Goal: Information Seeking & Learning: Learn about a topic

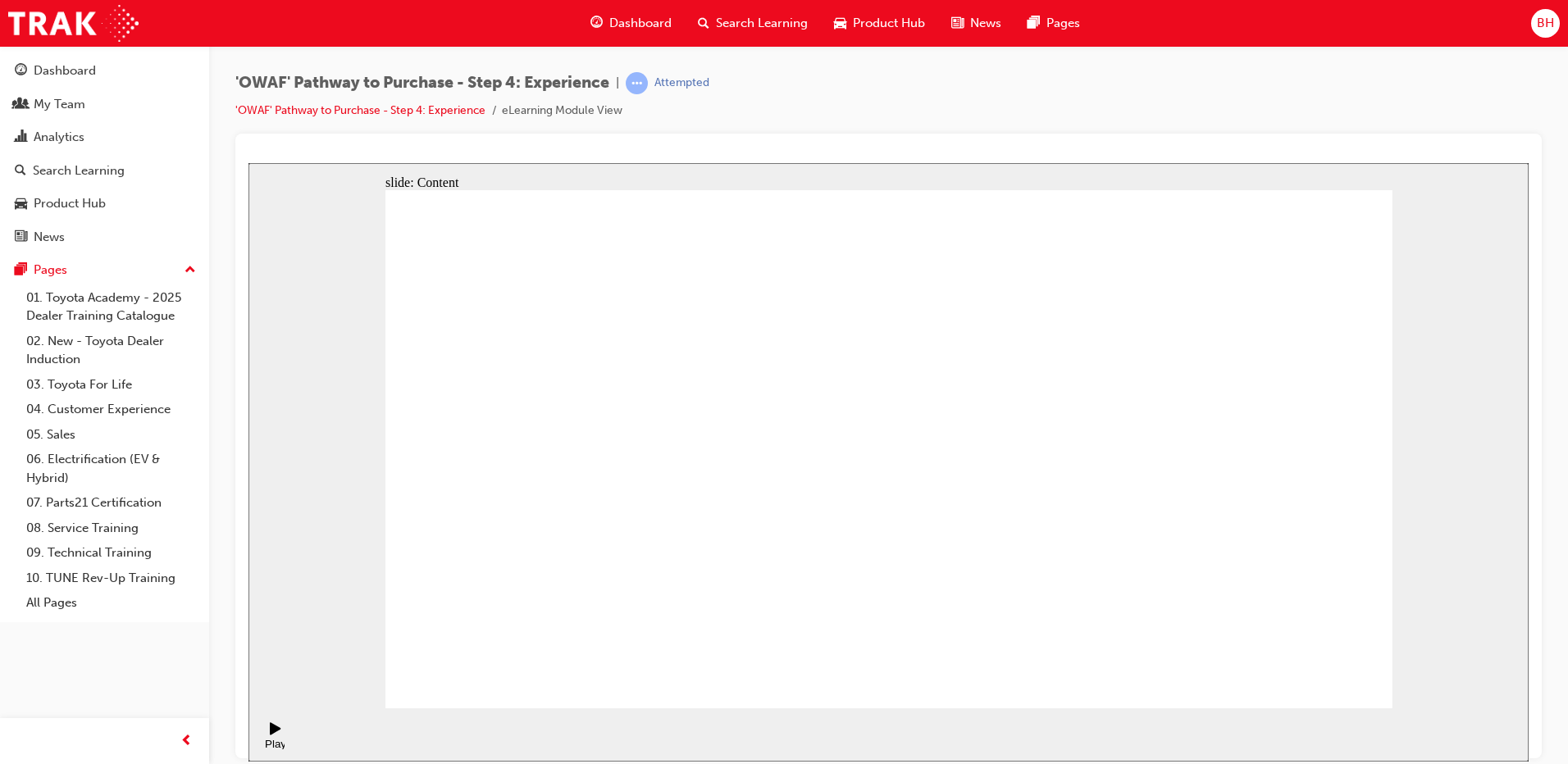
checkbox input "true"
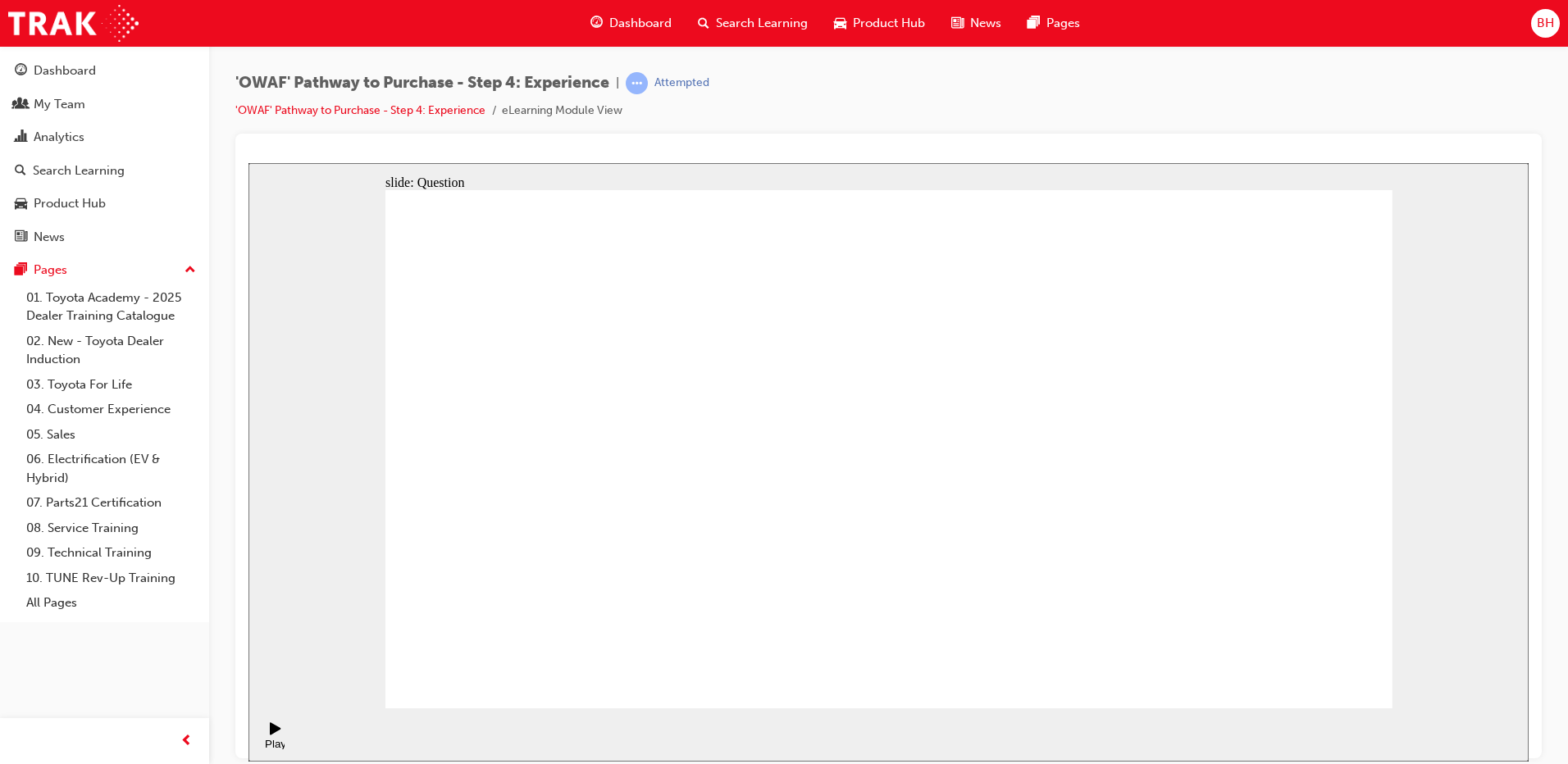
checkbox input "true"
drag, startPoint x: 1193, startPoint y: 521, endPoint x: 579, endPoint y: 518, distance: 614.0
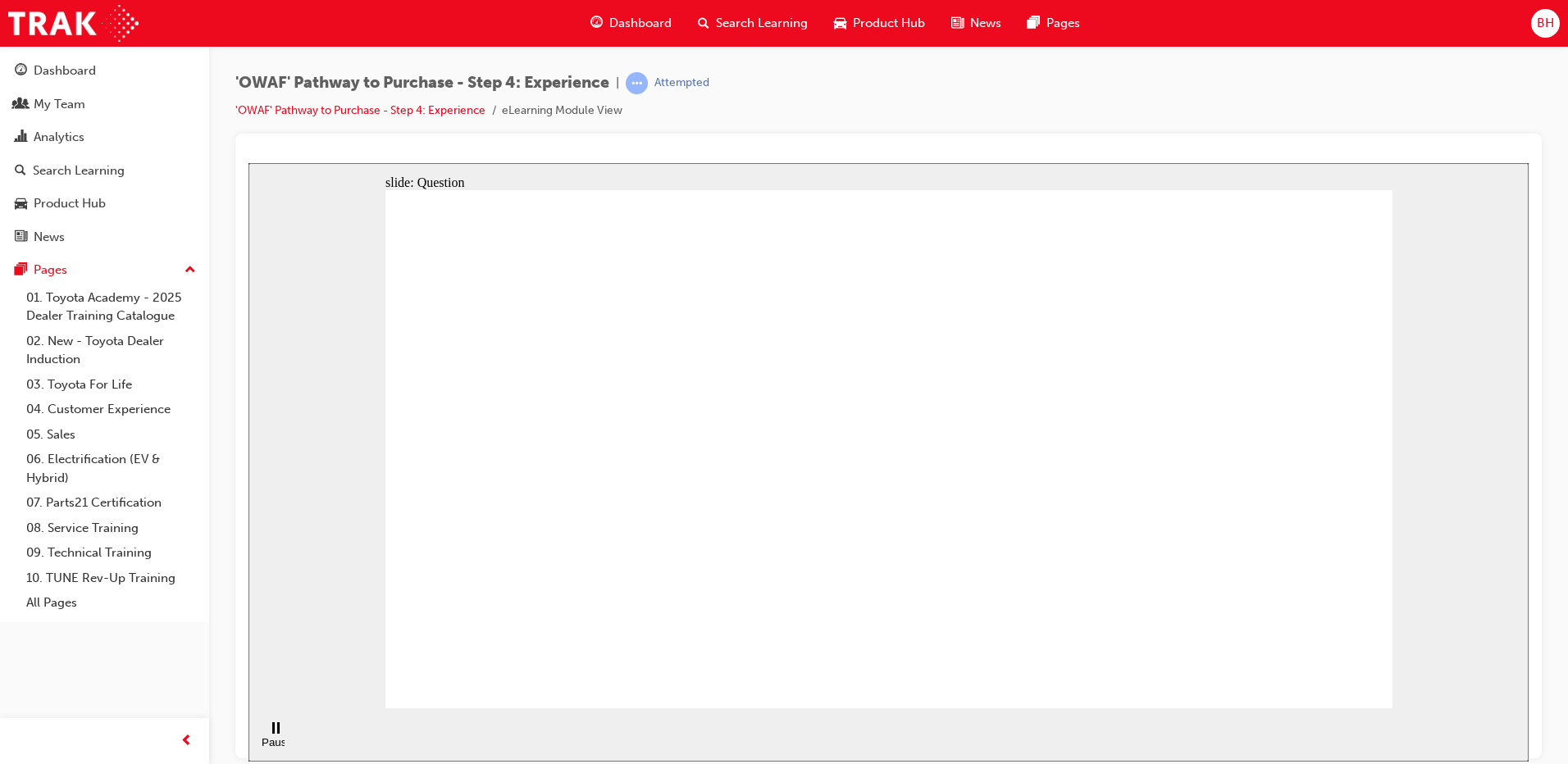
drag, startPoint x: 1181, startPoint y: 490, endPoint x: 575, endPoint y: 520, distance: 606.7
drag, startPoint x: 1268, startPoint y: 487, endPoint x: 943, endPoint y: 522, distance: 326.9
drag, startPoint x: 1217, startPoint y: 490, endPoint x: 602, endPoint y: 526, distance: 616.1
drag, startPoint x: 1207, startPoint y: 501, endPoint x: 621, endPoint y: 514, distance: 586.1
drag, startPoint x: 1210, startPoint y: 476, endPoint x: 844, endPoint y: 501, distance: 366.9
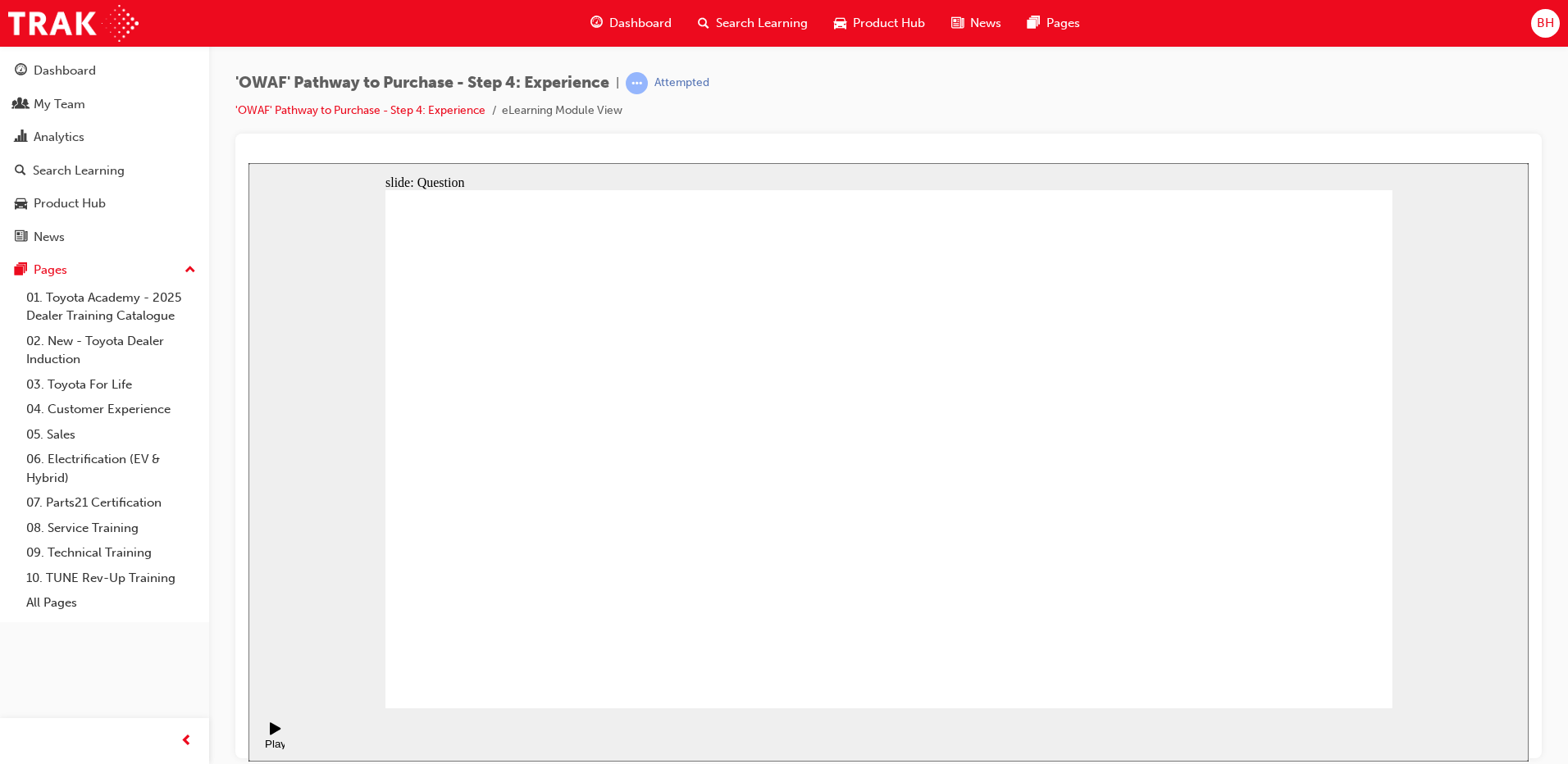
drag, startPoint x: 1261, startPoint y: 486, endPoint x: 983, endPoint y: 513, distance: 279.3
drag, startPoint x: 1219, startPoint y: 468, endPoint x: 612, endPoint y: 512, distance: 608.6
drag, startPoint x: 1251, startPoint y: 481, endPoint x: 653, endPoint y: 528, distance: 599.8
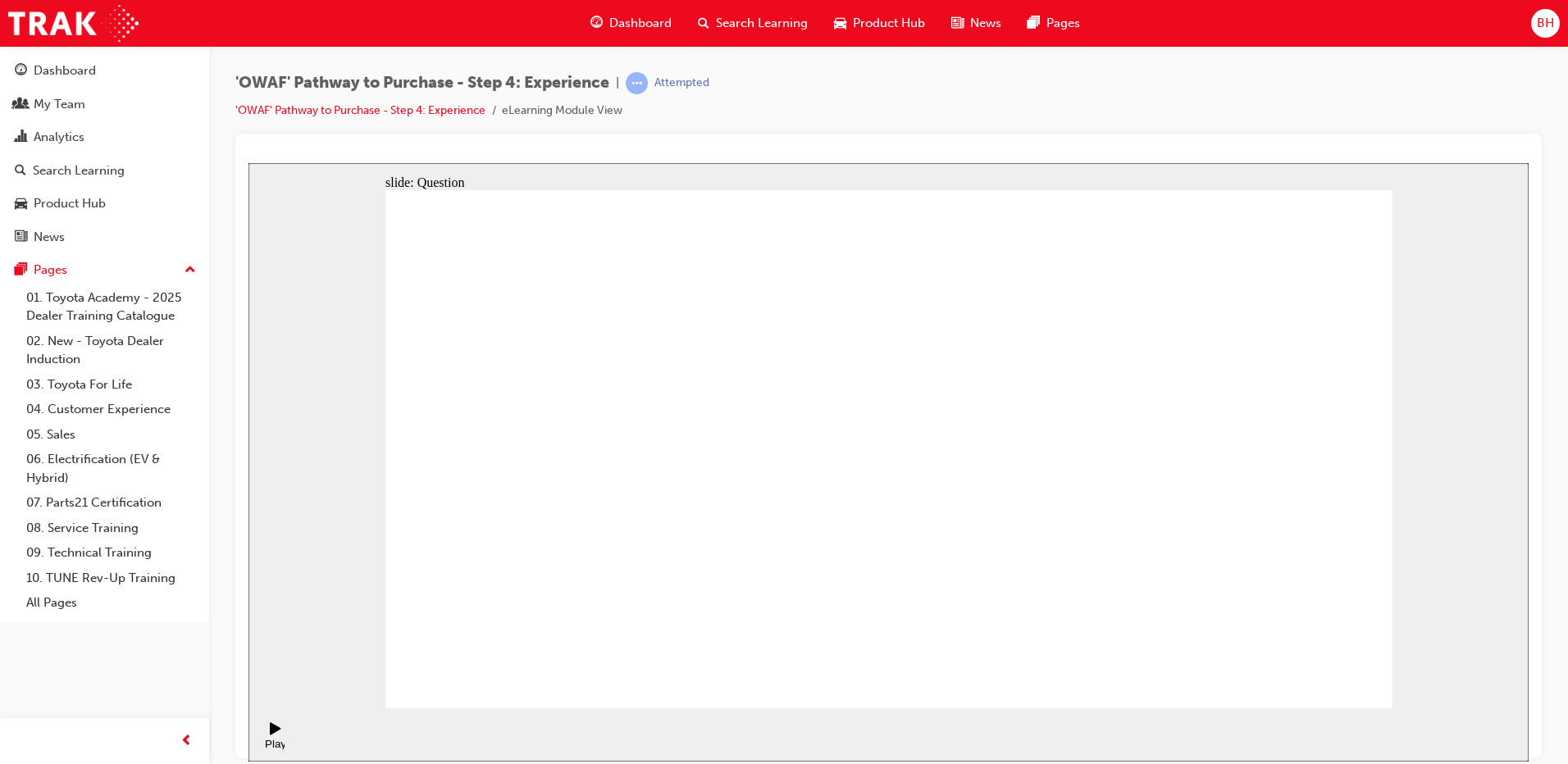
drag, startPoint x: 1264, startPoint y: 458, endPoint x: 654, endPoint y: 555, distance: 617.7
drag, startPoint x: 1250, startPoint y: 502, endPoint x: 725, endPoint y: 532, distance: 525.9
drag, startPoint x: 1220, startPoint y: 507, endPoint x: 648, endPoint y: 556, distance: 574.1
drag, startPoint x: 1207, startPoint y: 529, endPoint x: 610, endPoint y: 573, distance: 598.6
drag, startPoint x: 1165, startPoint y: 543, endPoint x: 944, endPoint y: 553, distance: 221.2
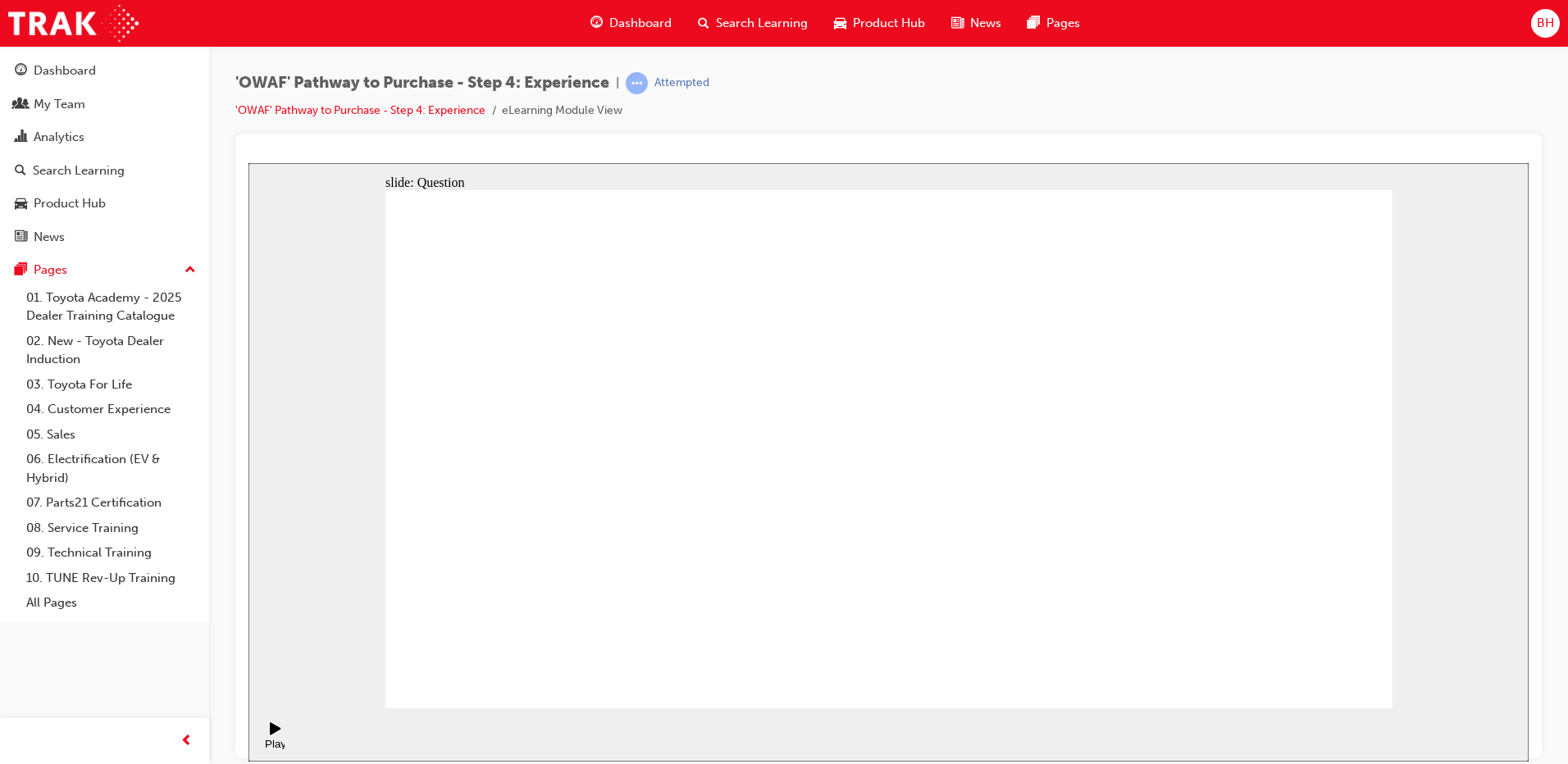
drag, startPoint x: 1237, startPoint y: 544, endPoint x: 692, endPoint y: 562, distance: 545.3
drag, startPoint x: 1263, startPoint y: 573, endPoint x: 676, endPoint y: 588, distance: 587.2
drag, startPoint x: 885, startPoint y: 531, endPoint x: 885, endPoint y: 548, distance: 17.0
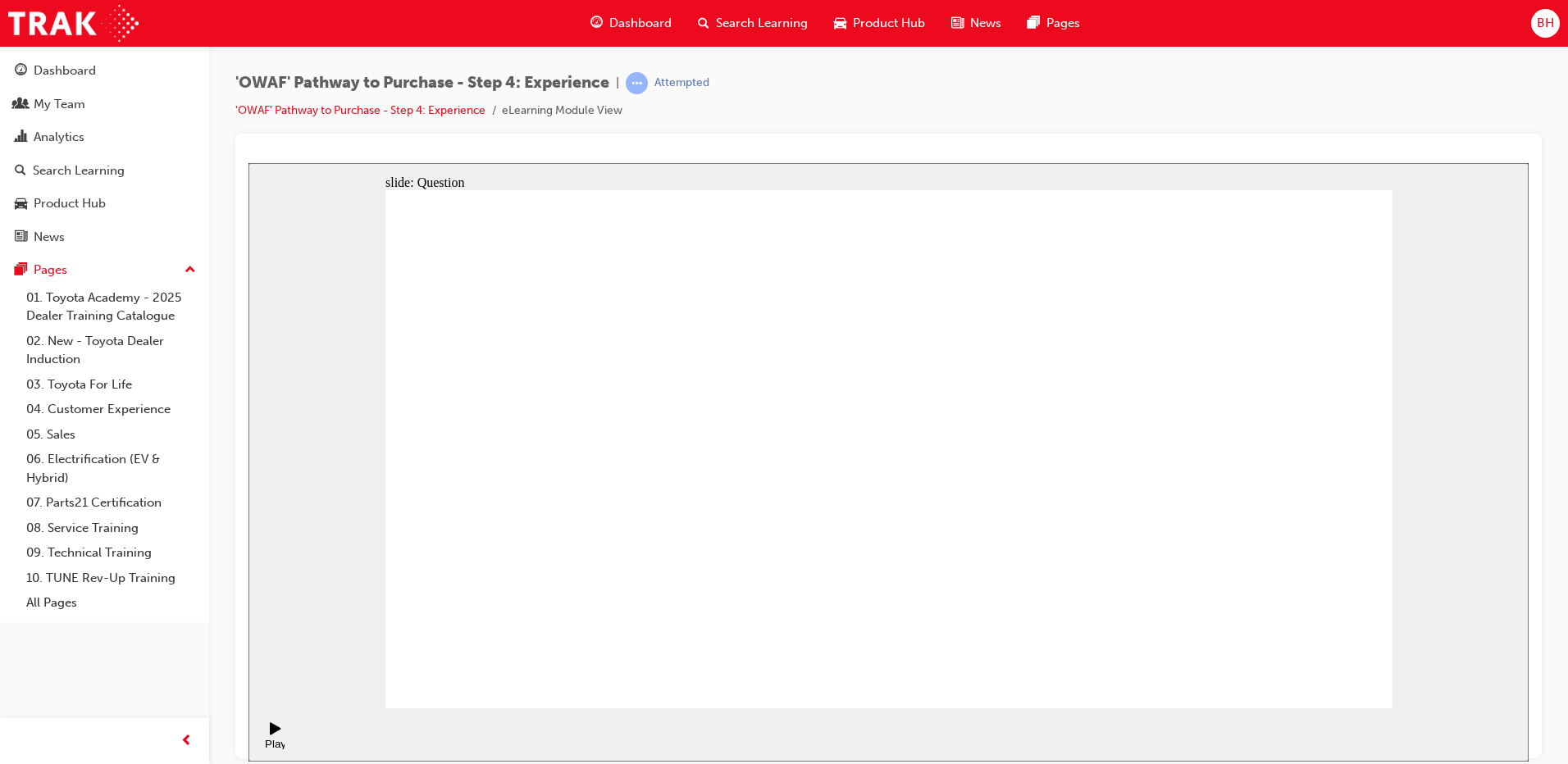
drag, startPoint x: 1077, startPoint y: 605, endPoint x: 953, endPoint y: 446, distance: 201.6
drag, startPoint x: 1326, startPoint y: 580, endPoint x: 1154, endPoint y: 402, distance: 247.5
drag, startPoint x: 1154, startPoint y: 402, endPoint x: 1160, endPoint y: 410, distance: 10.0
drag, startPoint x: 1059, startPoint y: 429, endPoint x: 1156, endPoint y: 447, distance: 98.7
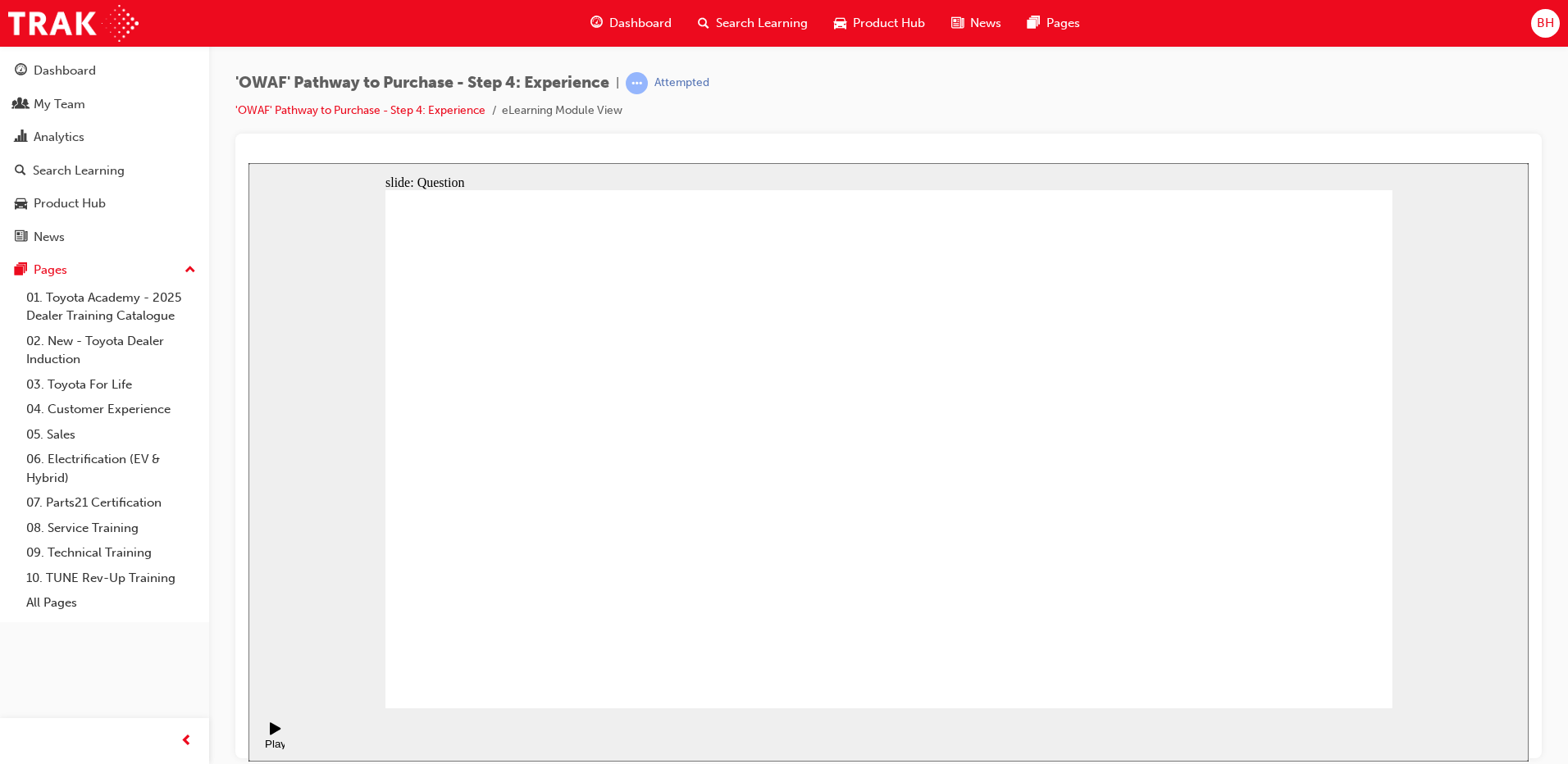
drag, startPoint x: 905, startPoint y: 570, endPoint x: 1101, endPoint y: 424, distance: 244.4
drag, startPoint x: 983, startPoint y: 587, endPoint x: 888, endPoint y: 447, distance: 169.2
drag, startPoint x: 1194, startPoint y: 603, endPoint x: 1284, endPoint y: 450, distance: 177.5
drag, startPoint x: 1303, startPoint y: 656, endPoint x: 1305, endPoint y: 668, distance: 12.2
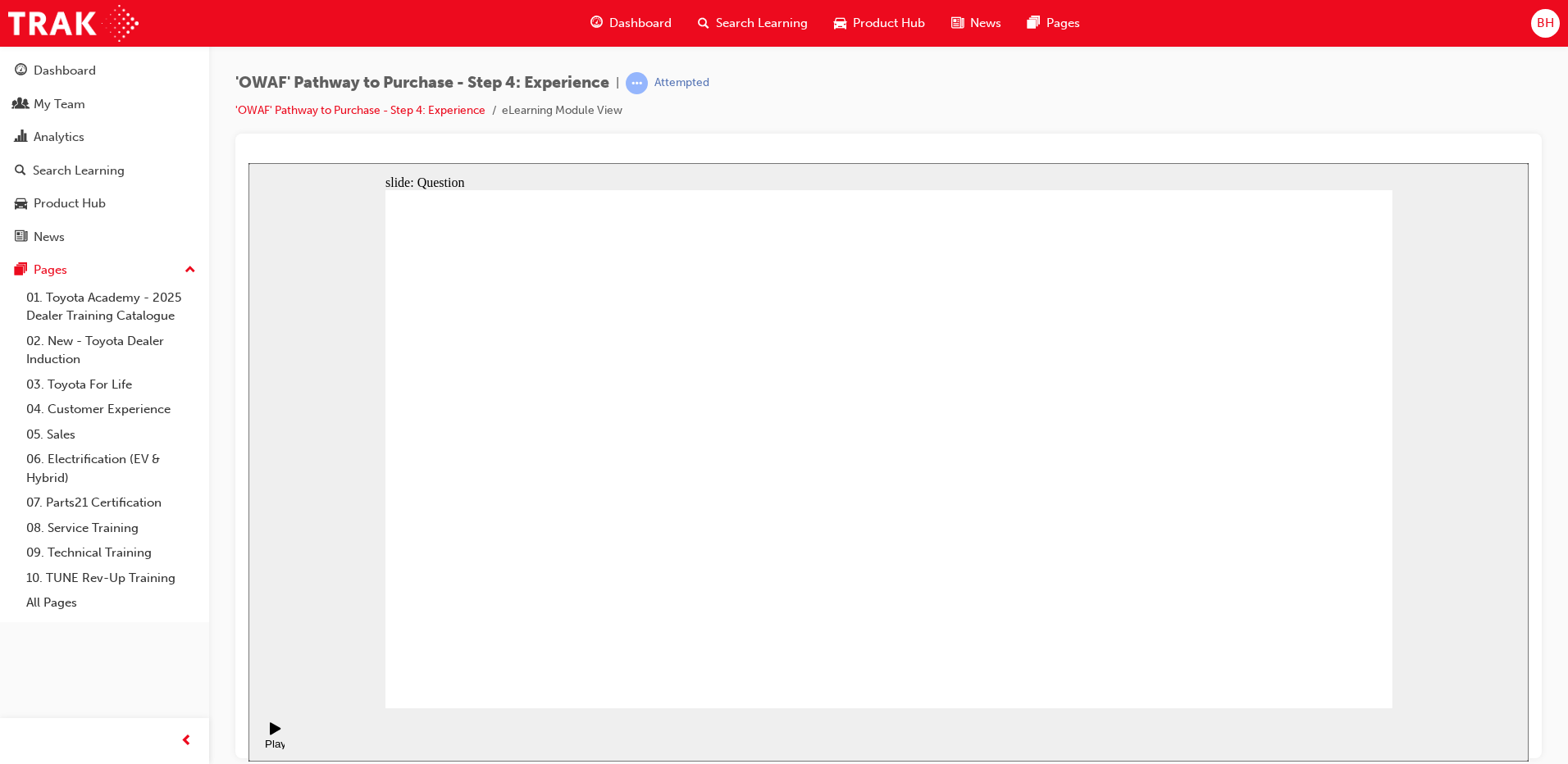
drag, startPoint x: 986, startPoint y: 438, endPoint x: 1363, endPoint y: 481, distance: 379.4
drag, startPoint x: 1326, startPoint y: 424, endPoint x: 900, endPoint y: 404, distance: 426.5
drag, startPoint x: 1077, startPoint y: 458, endPoint x: 955, endPoint y: 459, distance: 122.0
drag, startPoint x: 1015, startPoint y: 536, endPoint x: 1071, endPoint y: 442, distance: 109.4
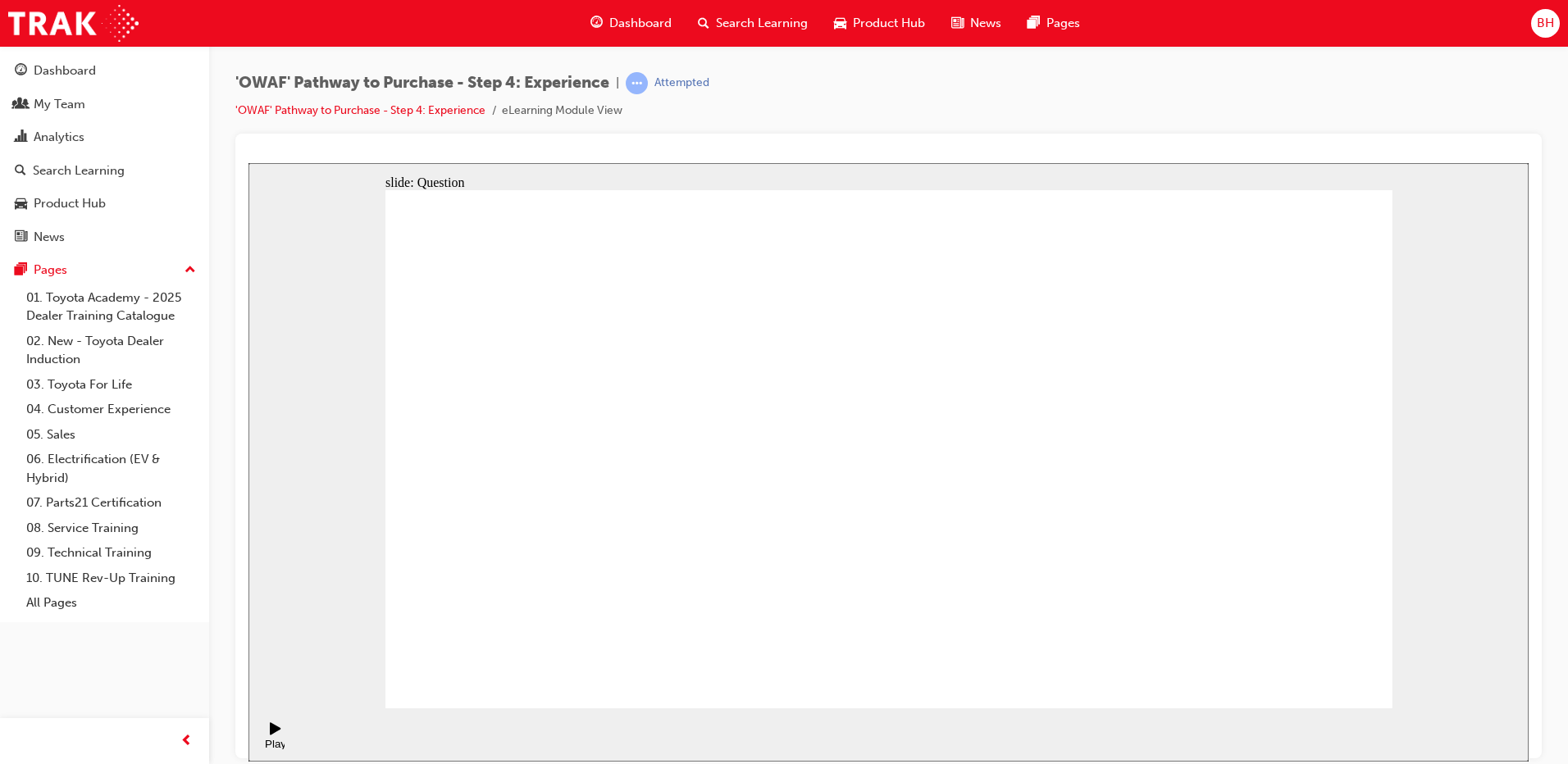
drag, startPoint x: 1075, startPoint y: 559, endPoint x: 1252, endPoint y: 448, distance: 208.9
drag, startPoint x: 905, startPoint y: 558, endPoint x: 891, endPoint y: 540, distance: 22.8
drag, startPoint x: 754, startPoint y: 608, endPoint x: 871, endPoint y: 387, distance: 250.1
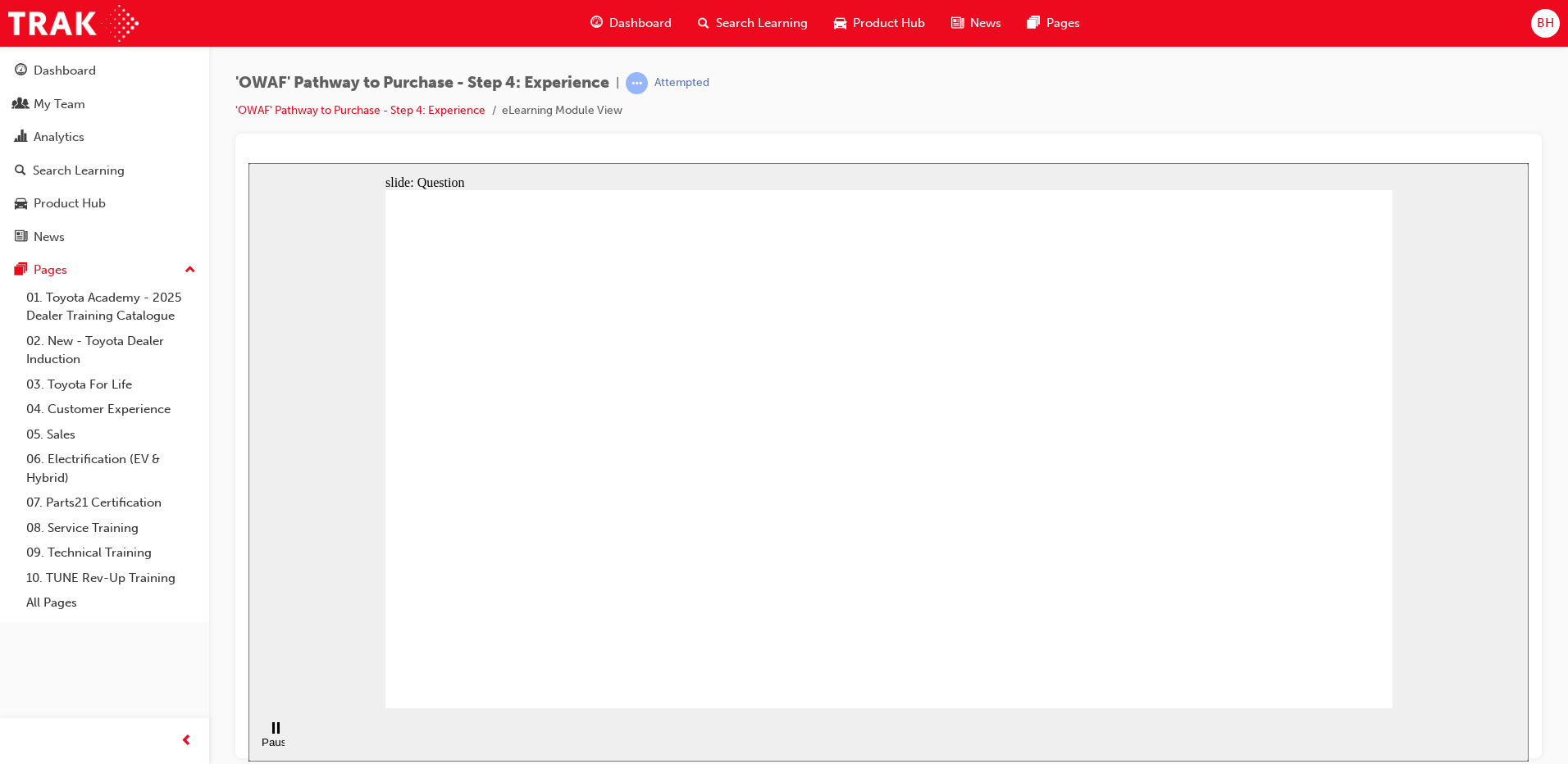
drag, startPoint x: 889, startPoint y: 565, endPoint x: 1118, endPoint y: 405, distance: 279.4
drag, startPoint x: 1082, startPoint y: 613, endPoint x: 1140, endPoint y: 443, distance: 179.6
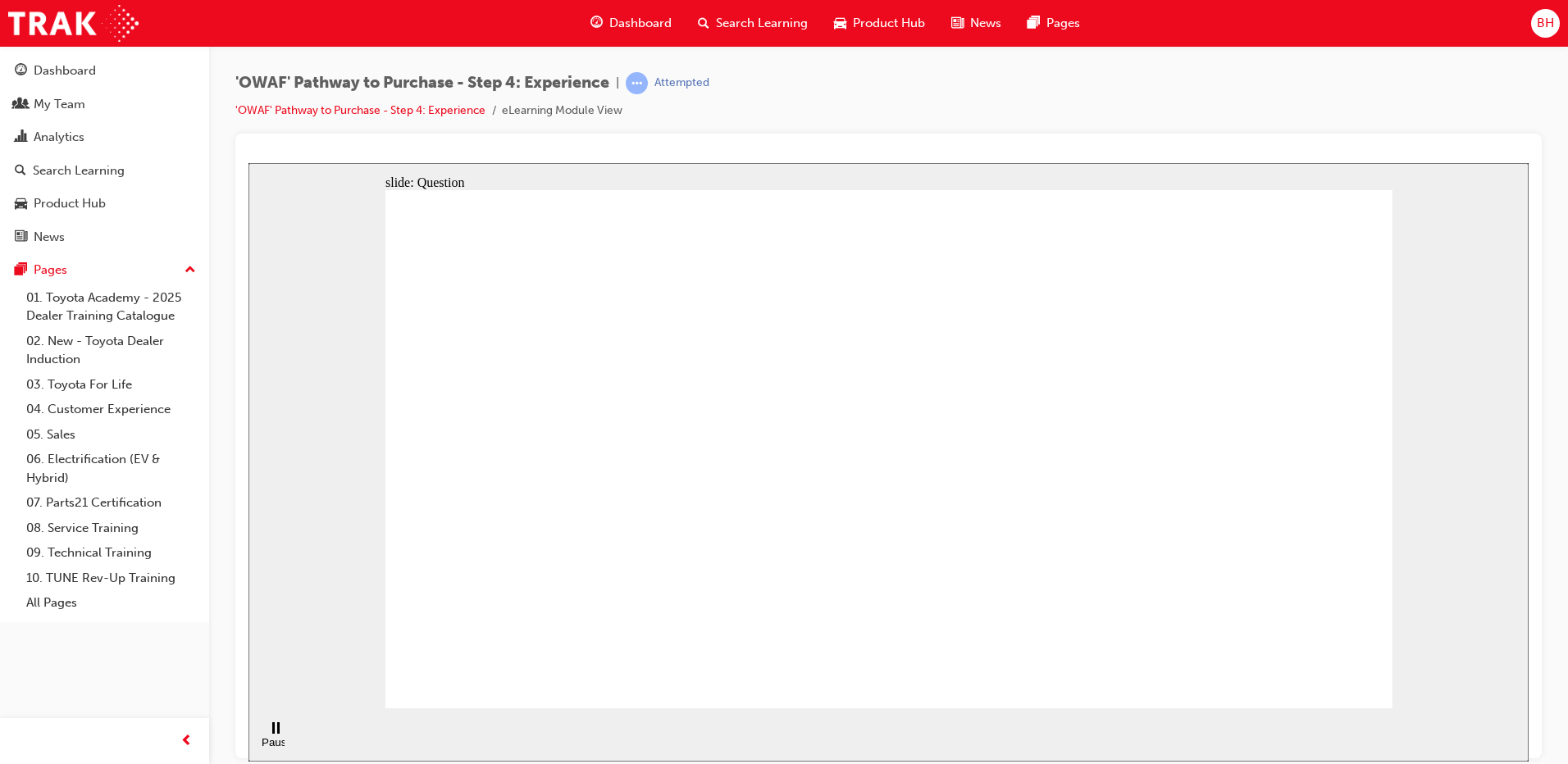
radio input "true"
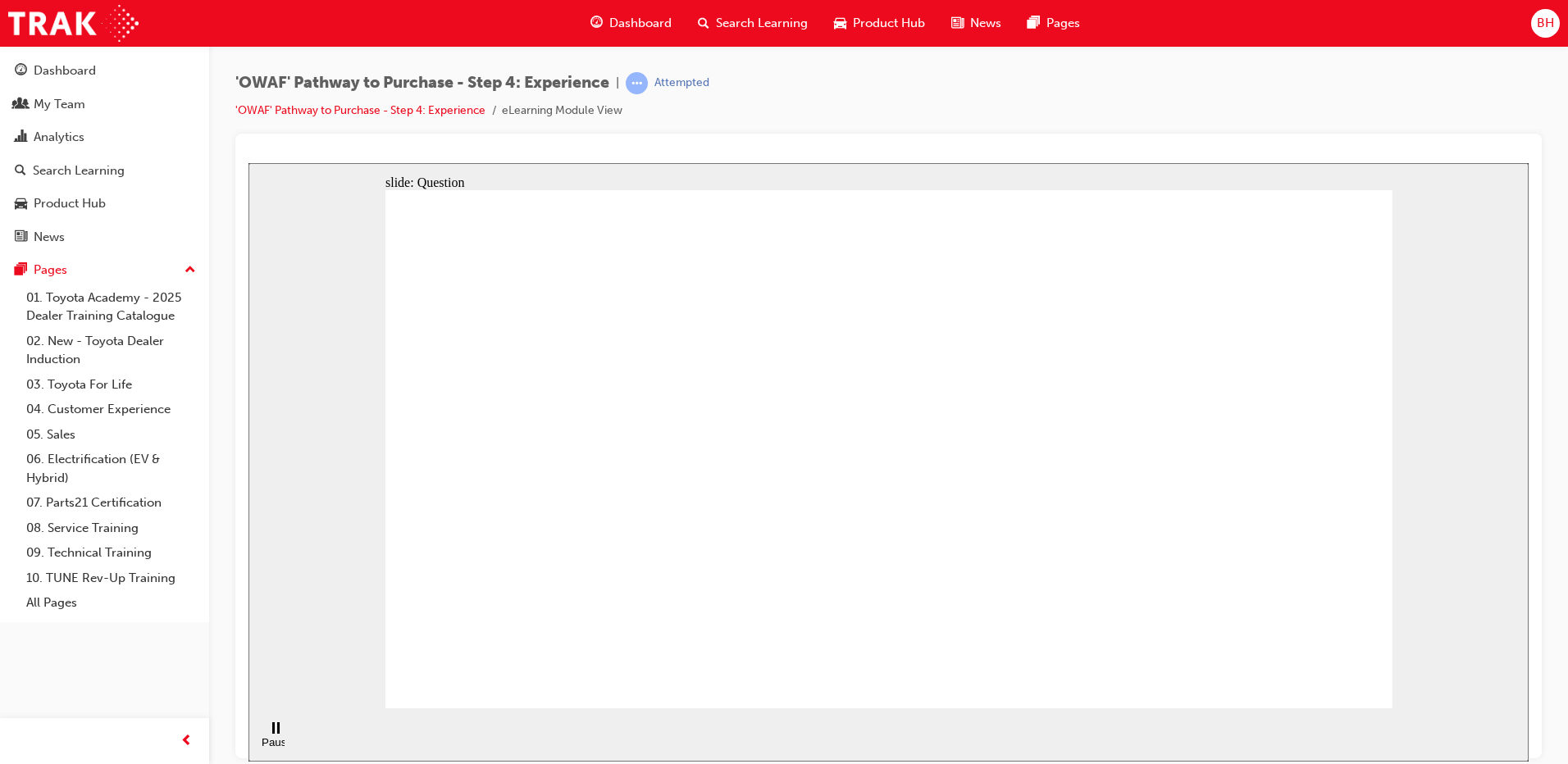
checkbox input "true"
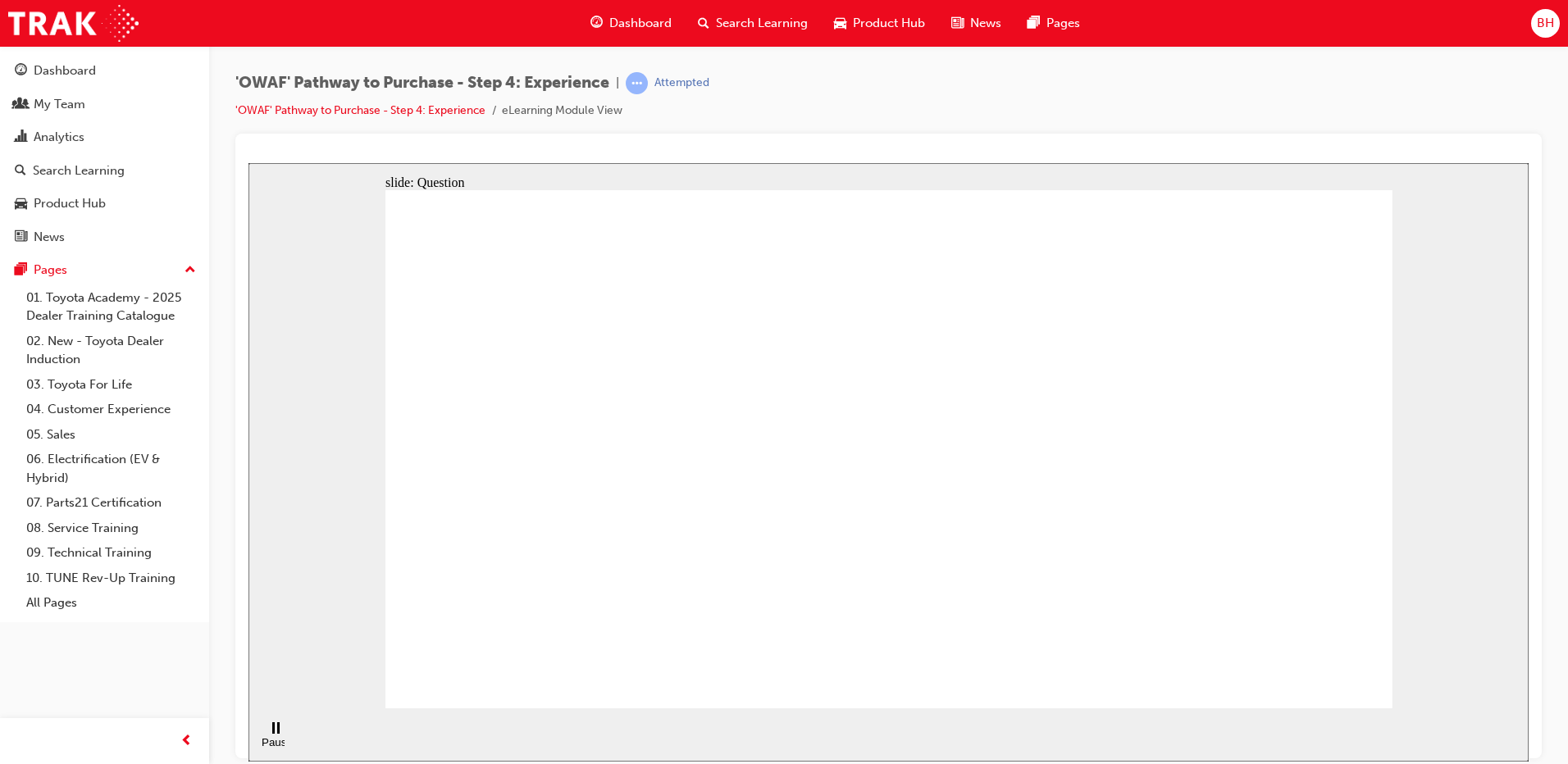
drag, startPoint x: 1233, startPoint y: 510, endPoint x: 693, endPoint y: 547, distance: 541.3
drag, startPoint x: 1194, startPoint y: 493, endPoint x: 636, endPoint y: 547, distance: 560.6
drag, startPoint x: 1244, startPoint y: 505, endPoint x: 953, endPoint y: 555, distance: 295.3
drag, startPoint x: 1258, startPoint y: 507, endPoint x: 702, endPoint y: 542, distance: 557.1
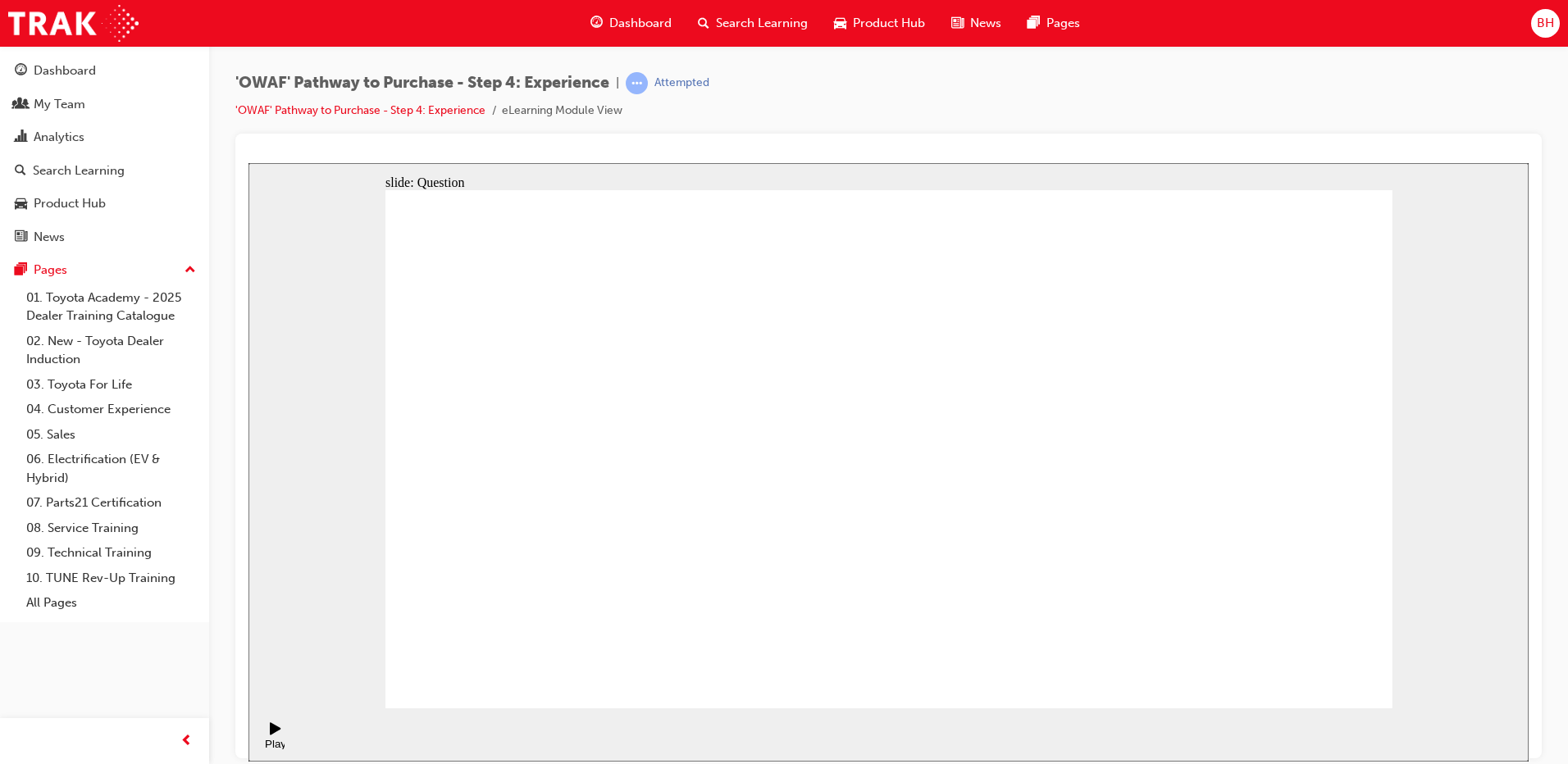
drag, startPoint x: 1234, startPoint y: 471, endPoint x: 956, endPoint y: 510, distance: 280.7
drag, startPoint x: 1215, startPoint y: 481, endPoint x: 952, endPoint y: 507, distance: 264.3
drag, startPoint x: 1226, startPoint y: 485, endPoint x: 843, endPoint y: 510, distance: 383.8
drag, startPoint x: 1170, startPoint y: 482, endPoint x: 629, endPoint y: 531, distance: 543.2
drag, startPoint x: 1270, startPoint y: 666, endPoint x: 1293, endPoint y: 669, distance: 23.2
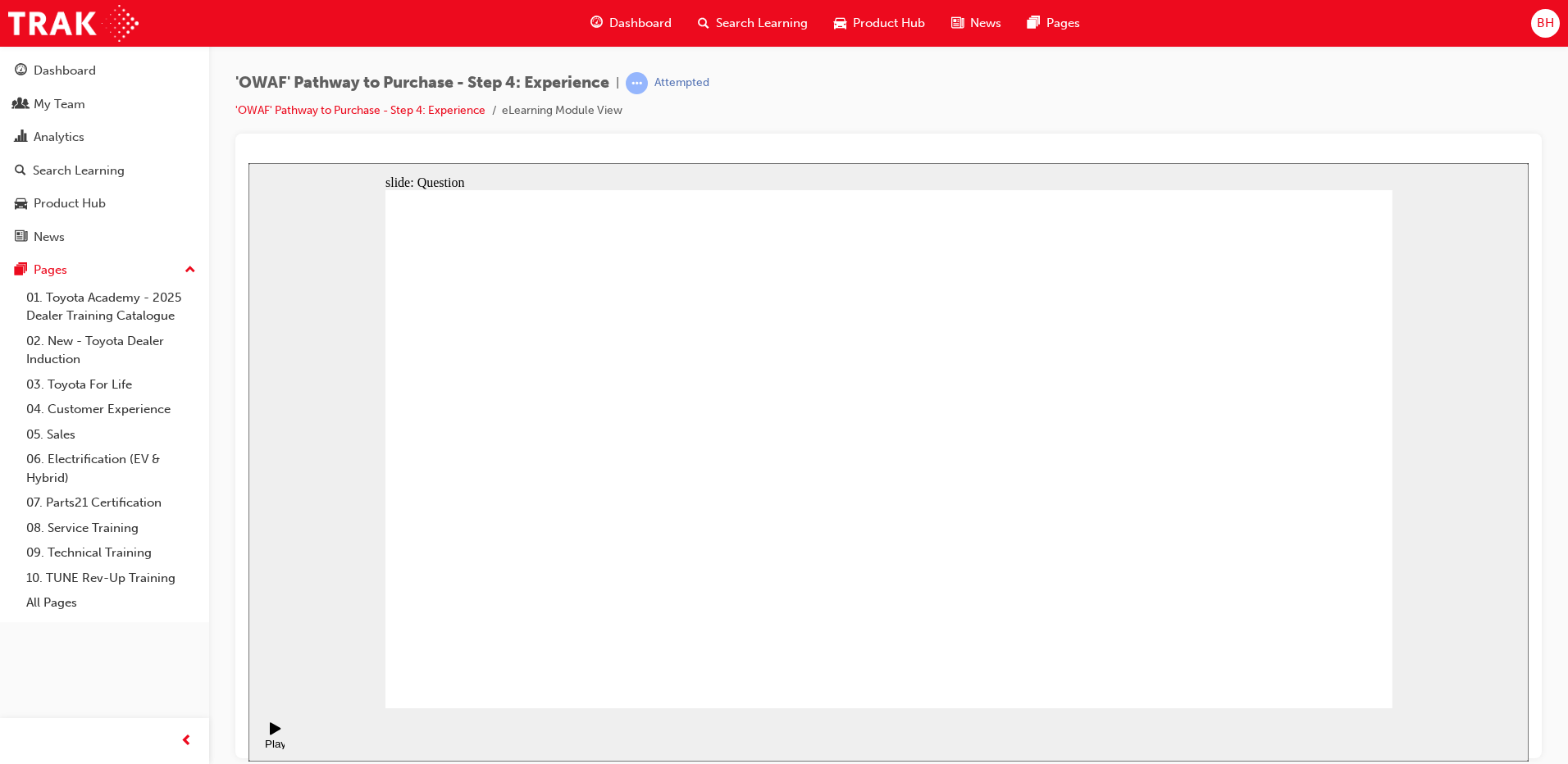
drag, startPoint x: 1289, startPoint y: 597, endPoint x: 1176, endPoint y: 462, distance: 176.1
drag, startPoint x: 1112, startPoint y: 588, endPoint x: 1324, endPoint y: 447, distance: 254.6
drag, startPoint x: 1203, startPoint y: 583, endPoint x: 977, endPoint y: 436, distance: 269.6
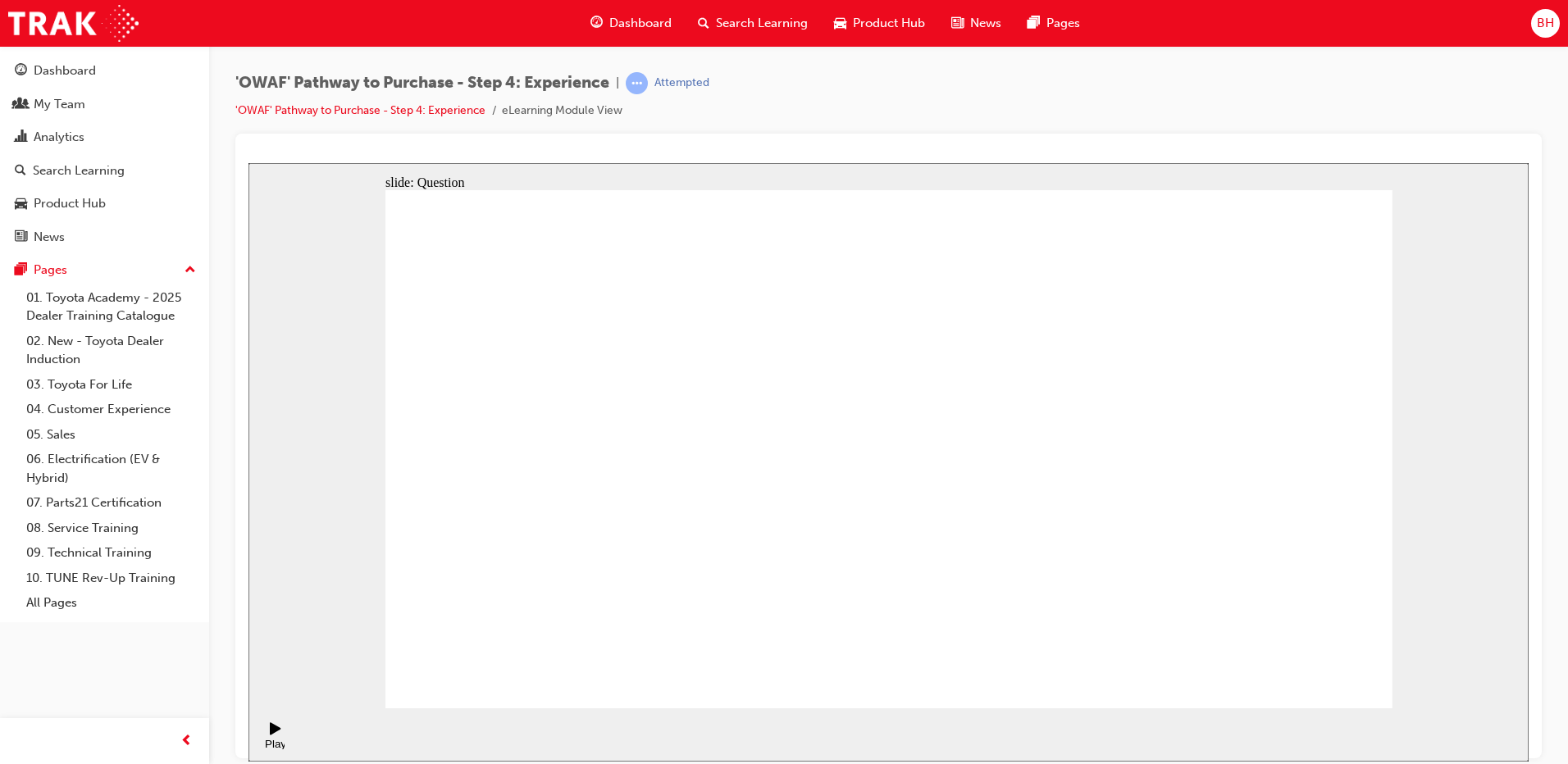
drag, startPoint x: 987, startPoint y: 598, endPoint x: 883, endPoint y: 469, distance: 165.7
drag, startPoint x: 889, startPoint y: 576, endPoint x: 1110, endPoint y: 437, distance: 261.1
drag, startPoint x: 750, startPoint y: 605, endPoint x: 866, endPoint y: 389, distance: 245.2
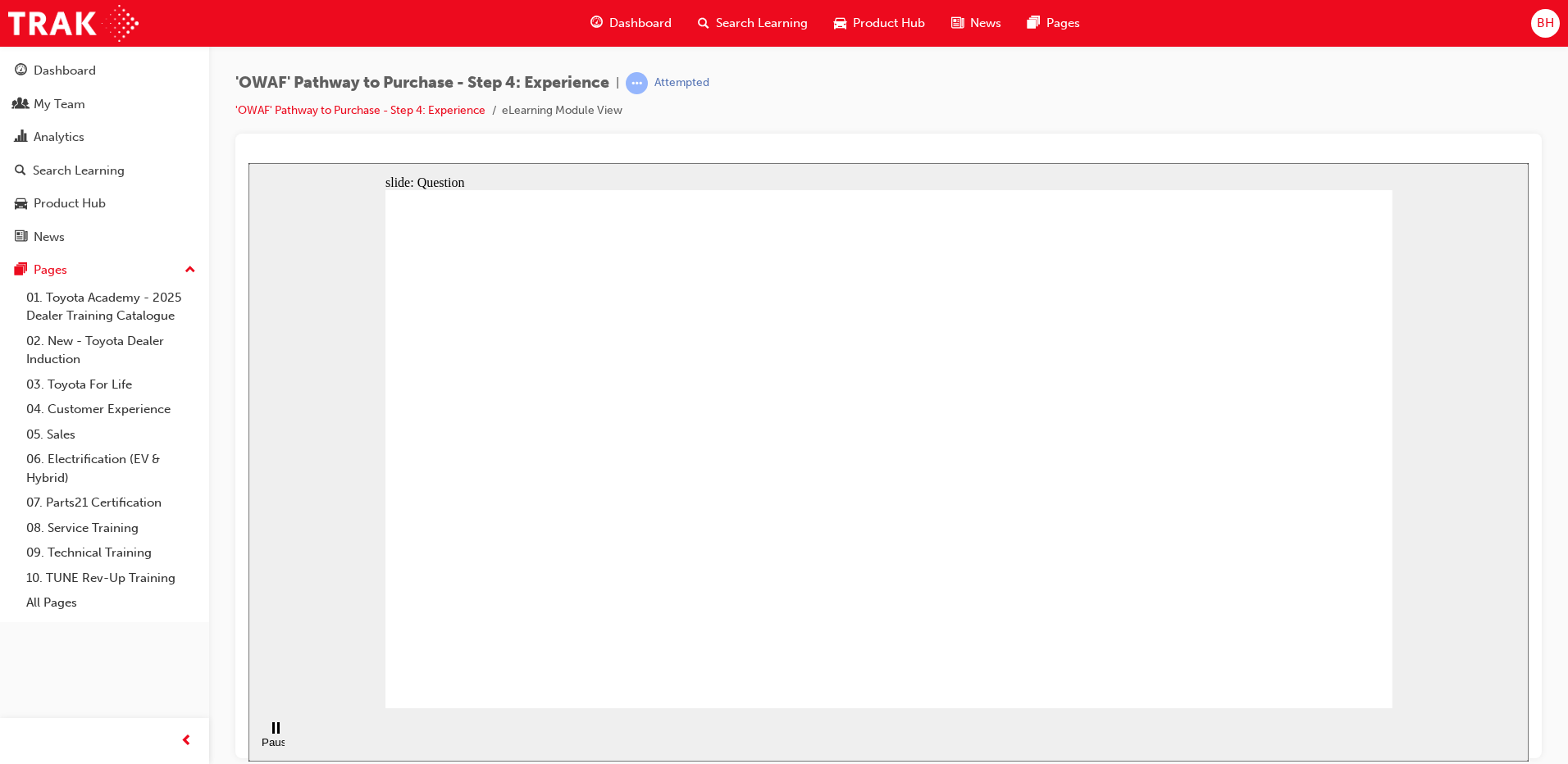
drag, startPoint x: 1054, startPoint y: 612, endPoint x: 1108, endPoint y: 449, distance: 171.7
drag, startPoint x: 897, startPoint y: 565, endPoint x: 1164, endPoint y: 389, distance: 319.8
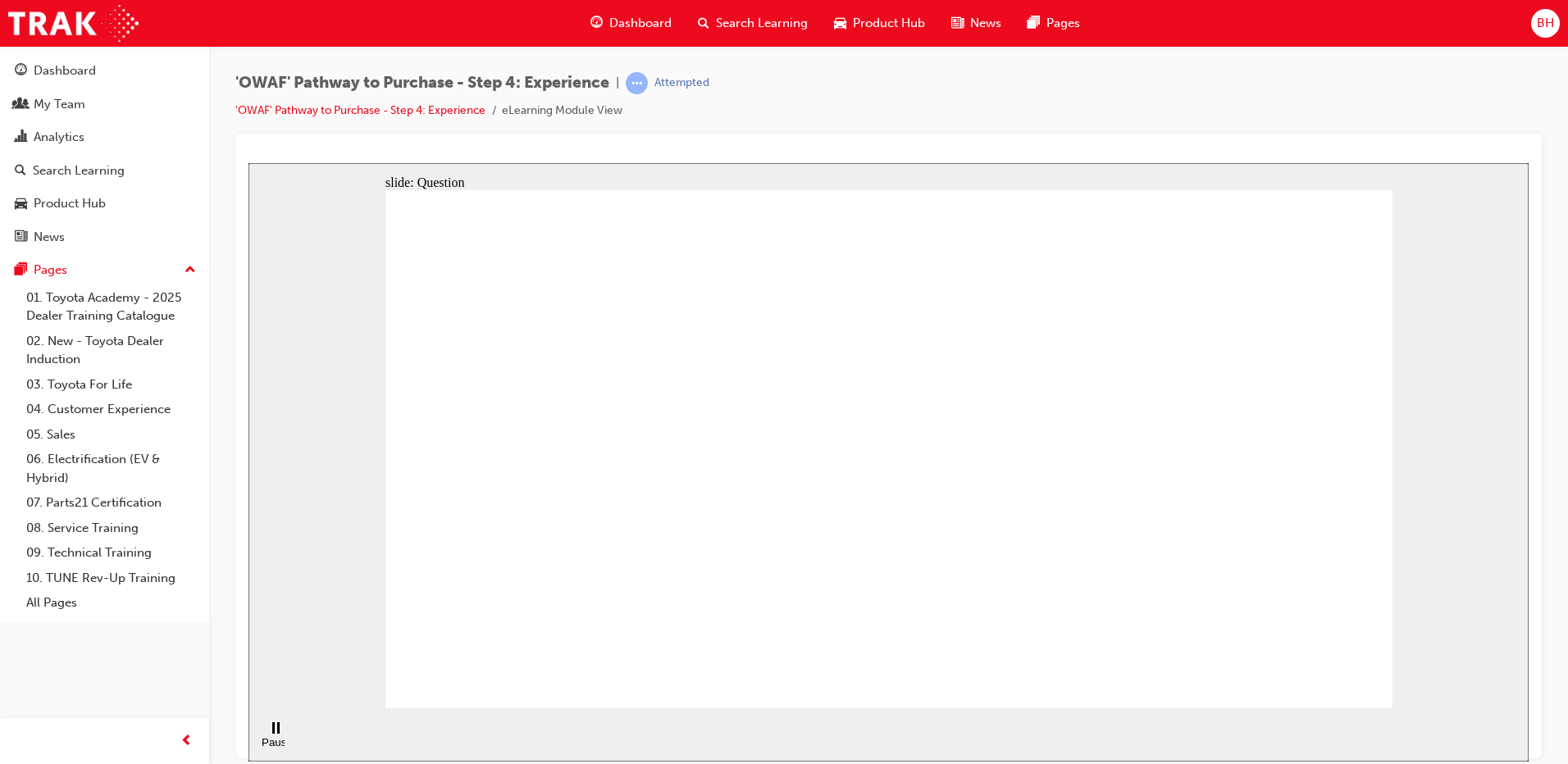
radio input "true"
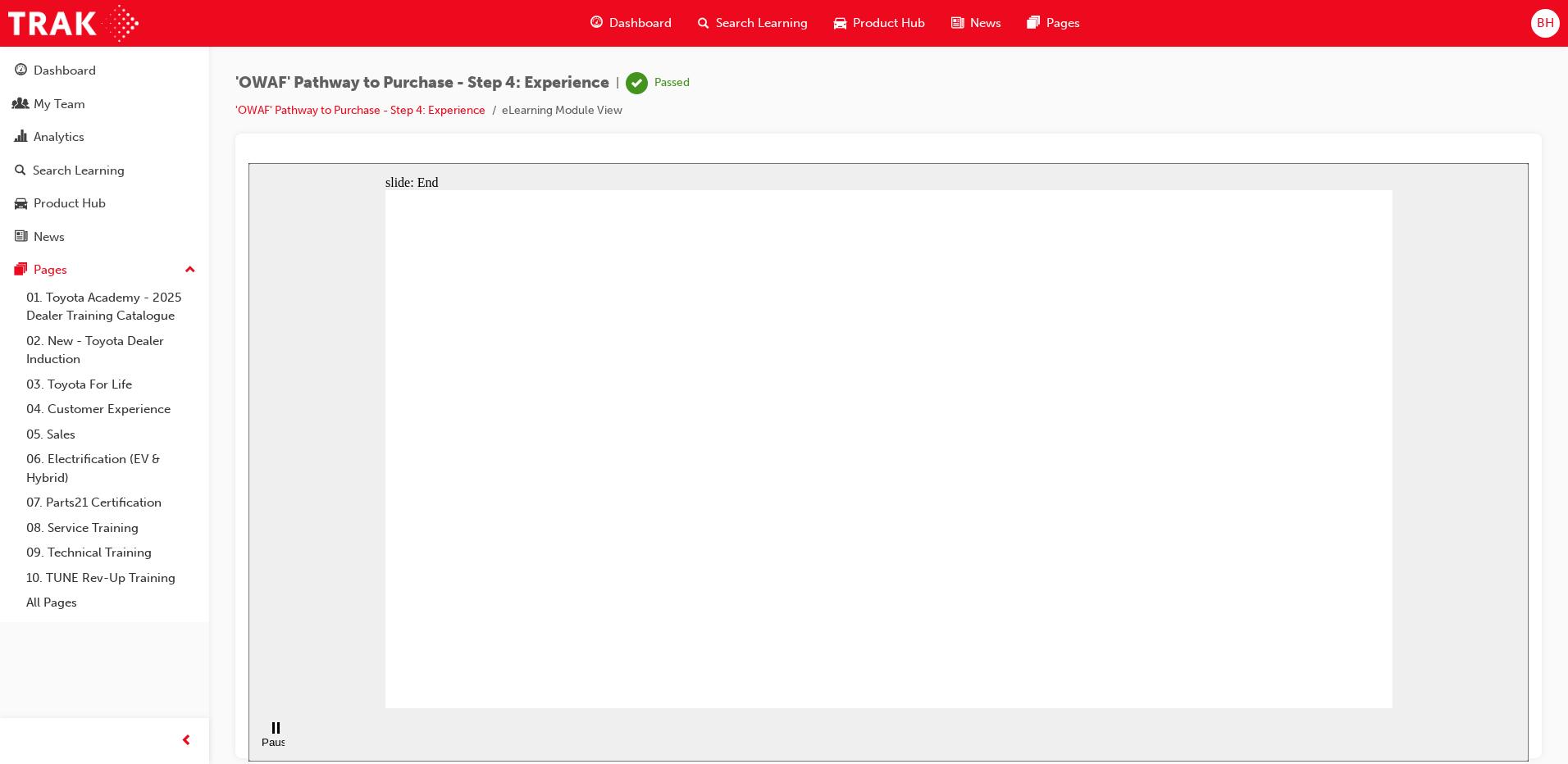
click at [765, 26] on span "Search Learning" at bounding box center [761, 23] width 91 height 19
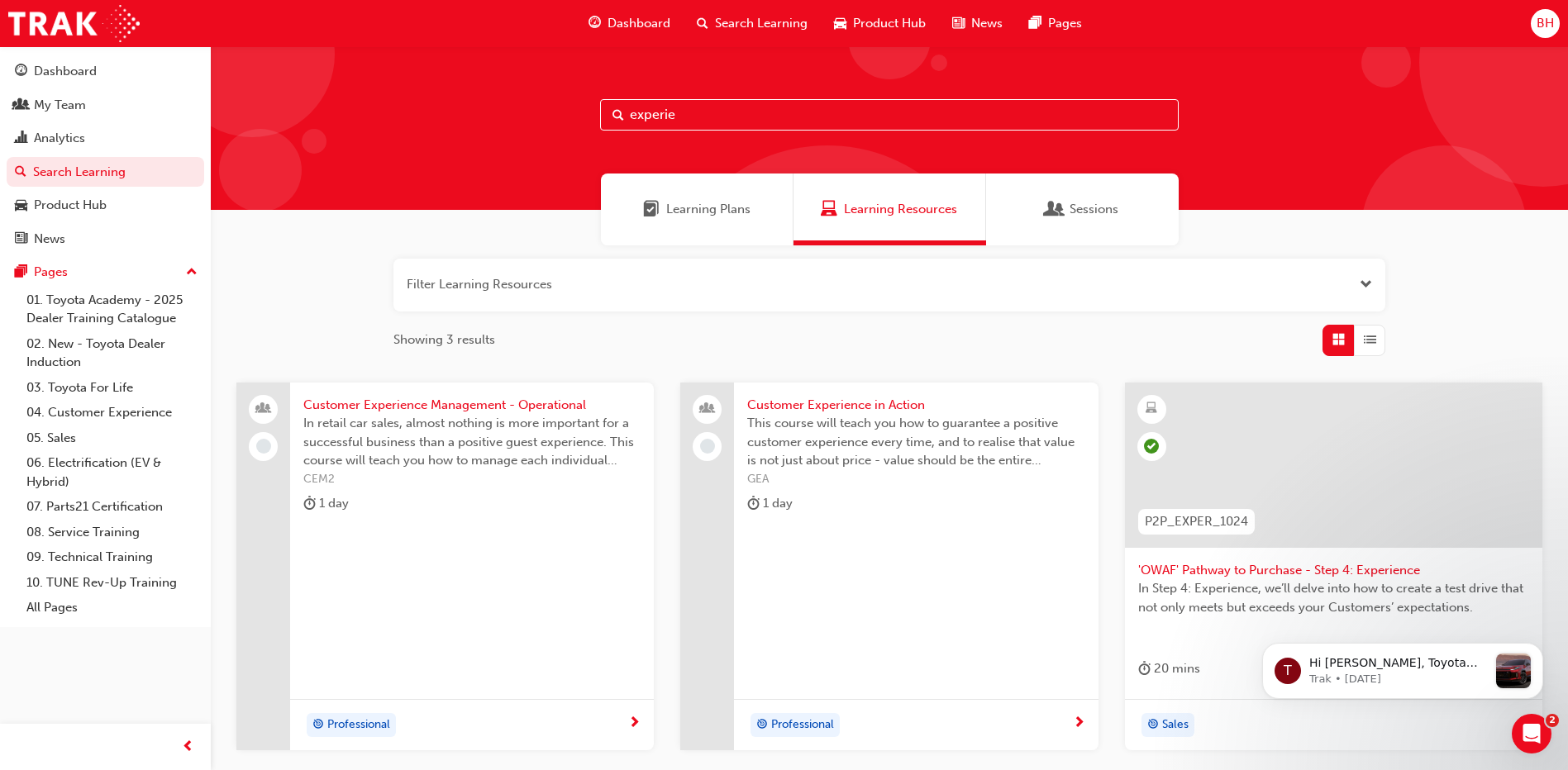
drag, startPoint x: 693, startPoint y: 124, endPoint x: 439, endPoint y: 129, distance: 254.0
click at [443, 131] on div "experie" at bounding box center [890, 127] width 1358 height 163
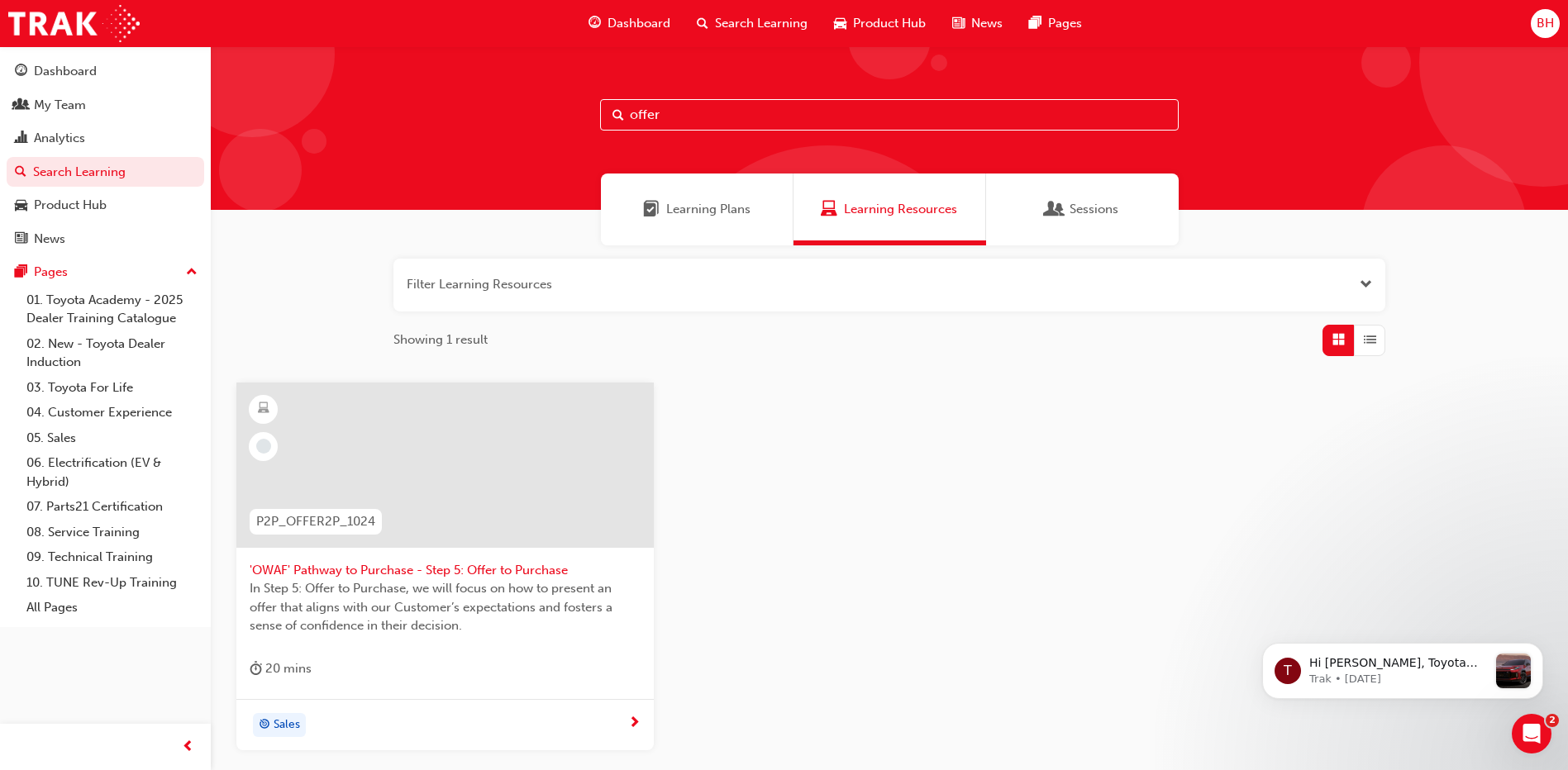
type input "offer"
click at [530, 566] on span "'OWAF' Pathway to Purchase - Step 5: Offer to Purchase" at bounding box center [445, 571] width 391 height 19
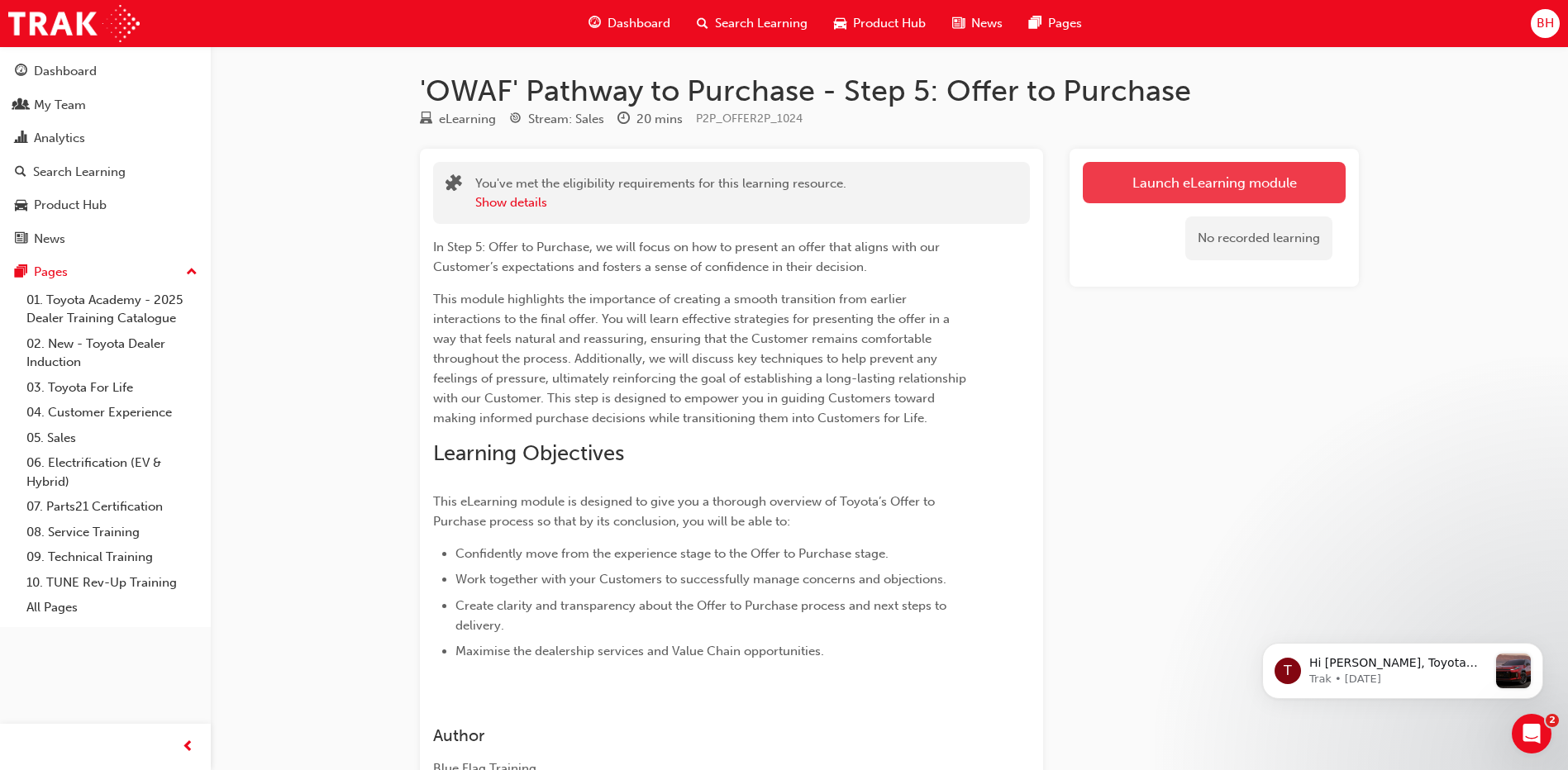
click at [1171, 193] on link "Launch eLearning module" at bounding box center [1214, 183] width 263 height 41
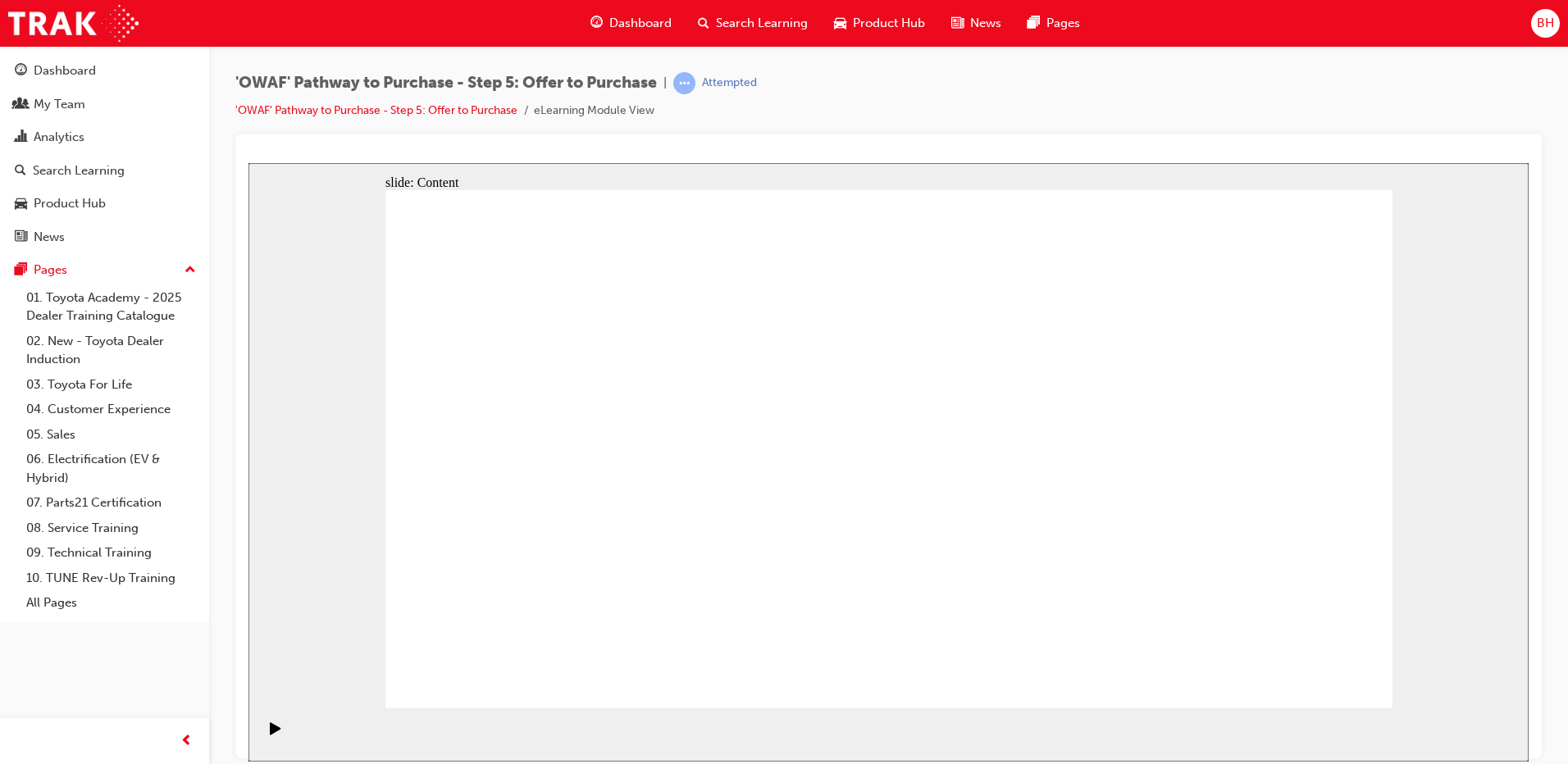
drag, startPoint x: 1209, startPoint y: 392, endPoint x: 1201, endPoint y: 387, distance: 9.4
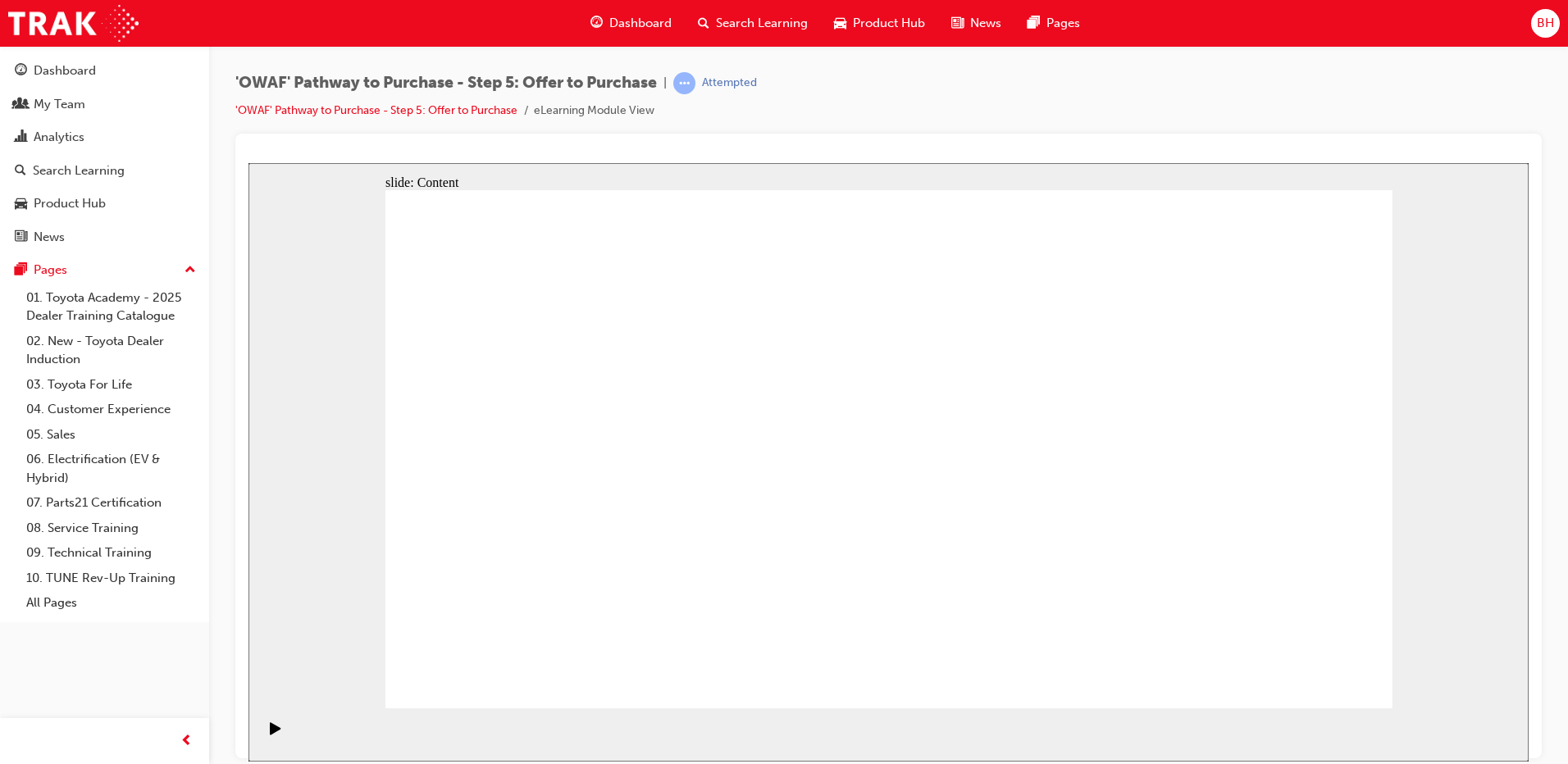
drag, startPoint x: 780, startPoint y: 578, endPoint x: 798, endPoint y: 513, distance: 67.4
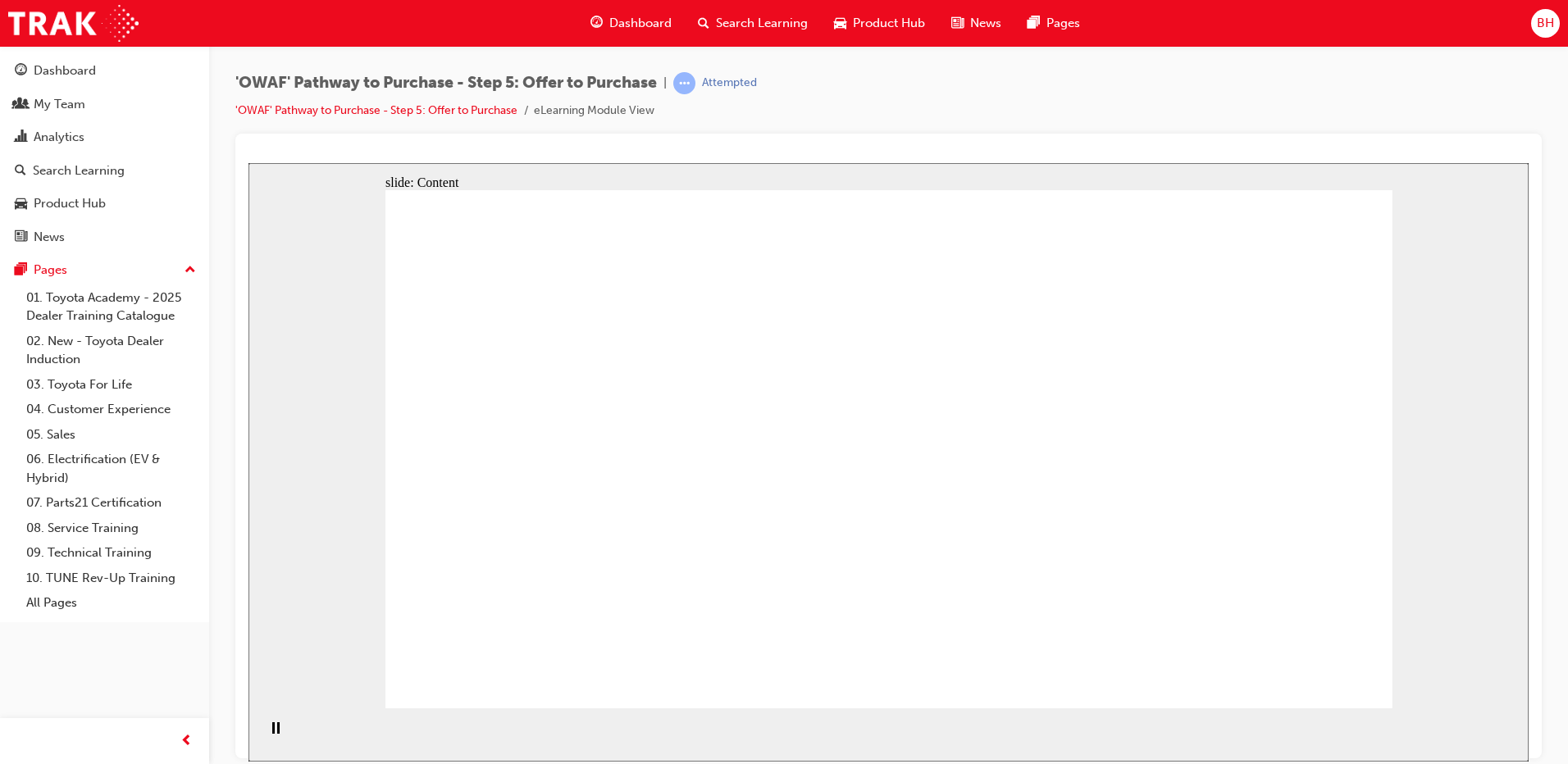
drag, startPoint x: 923, startPoint y: 581, endPoint x: 907, endPoint y: 592, distance: 19.4
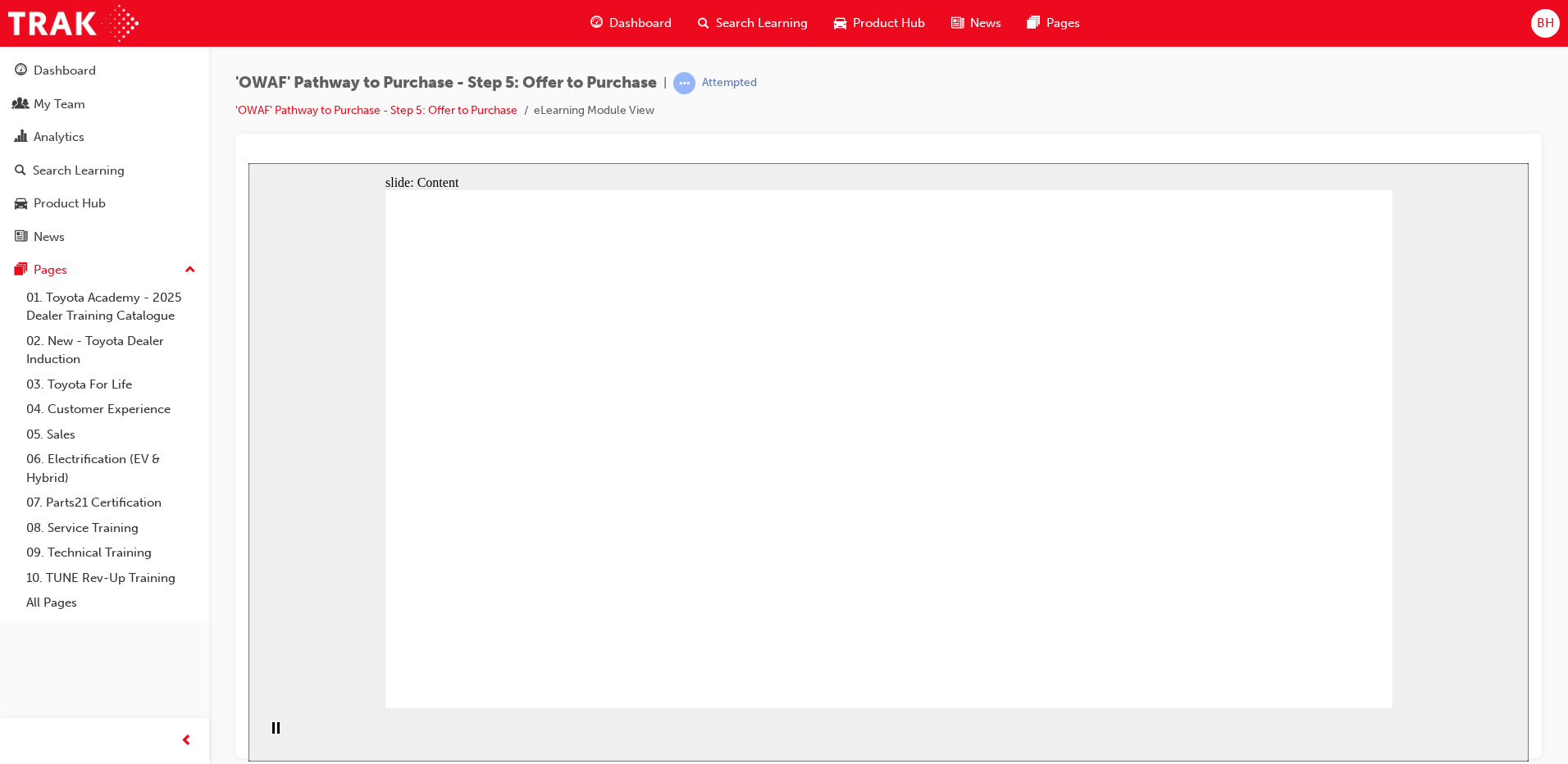
drag, startPoint x: 1019, startPoint y: 516, endPoint x: 1004, endPoint y: 507, distance: 17.5
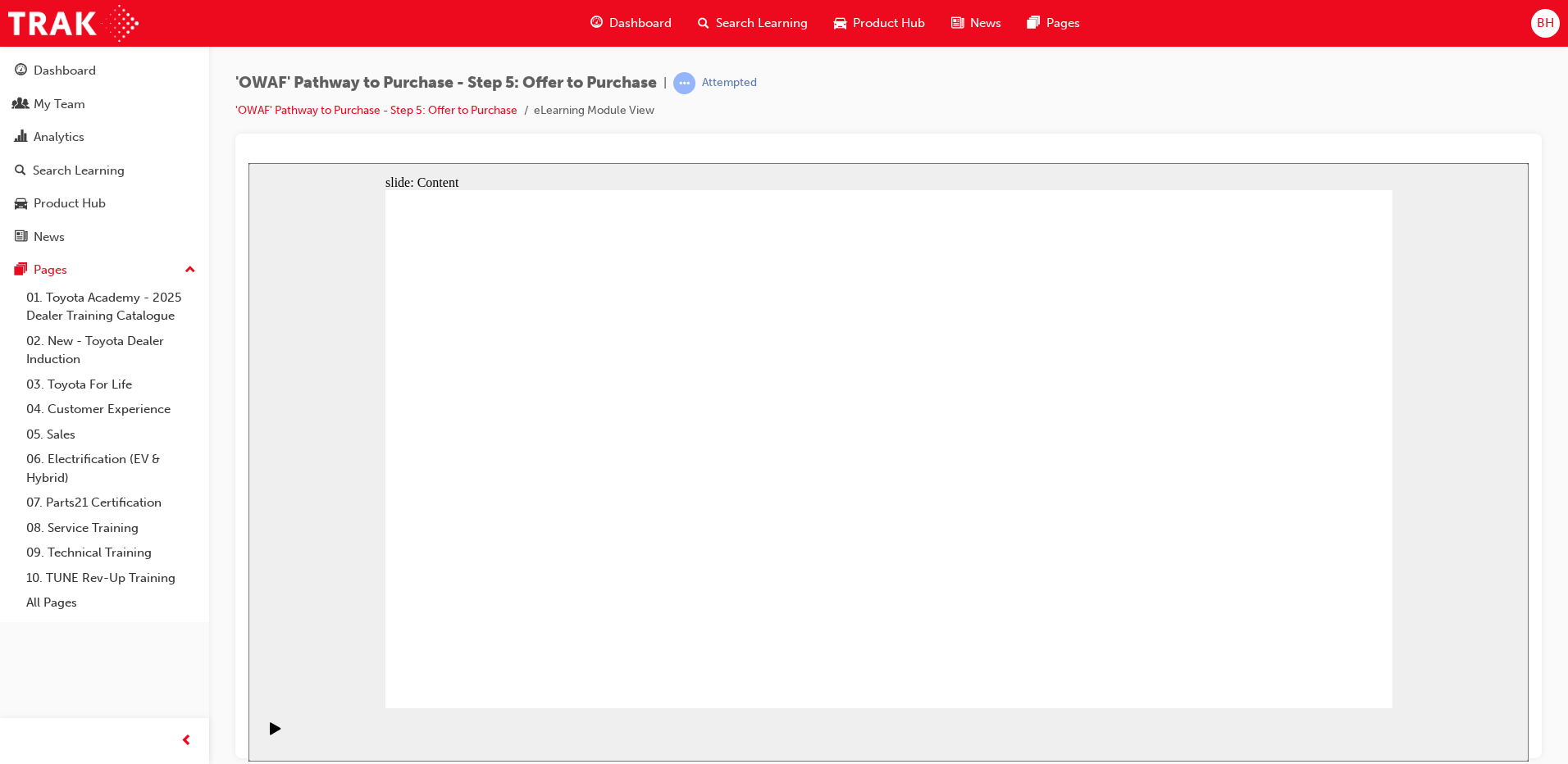
drag, startPoint x: 1023, startPoint y: 436, endPoint x: 997, endPoint y: 436, distance: 26.0
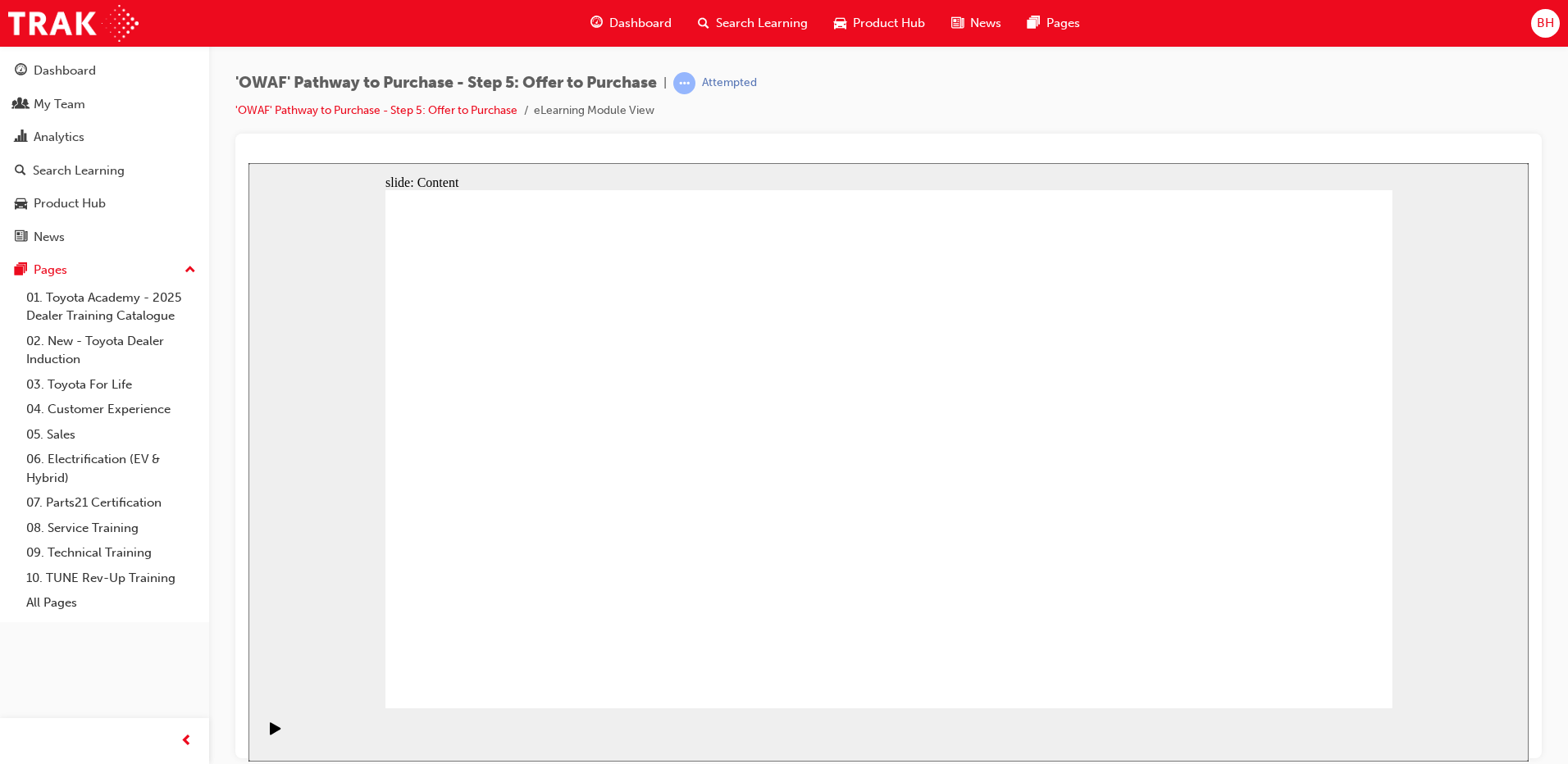
drag, startPoint x: 848, startPoint y: 295, endPoint x: 860, endPoint y: 312, distance: 20.8
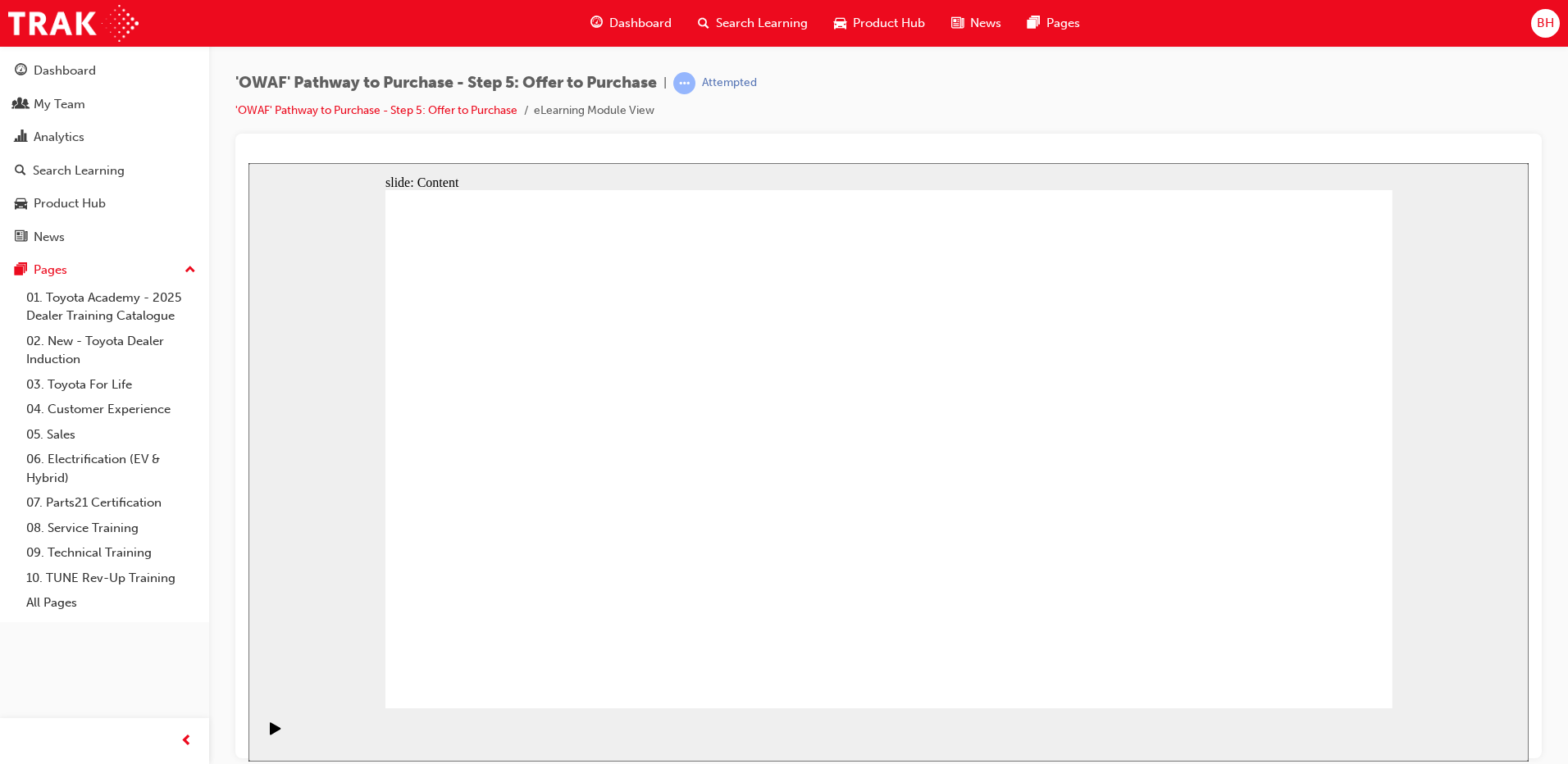
drag, startPoint x: 1326, startPoint y: 658, endPoint x: 1325, endPoint y: 685, distance: 27.0
drag, startPoint x: 1331, startPoint y: 660, endPoint x: 1322, endPoint y: 677, distance: 19.2
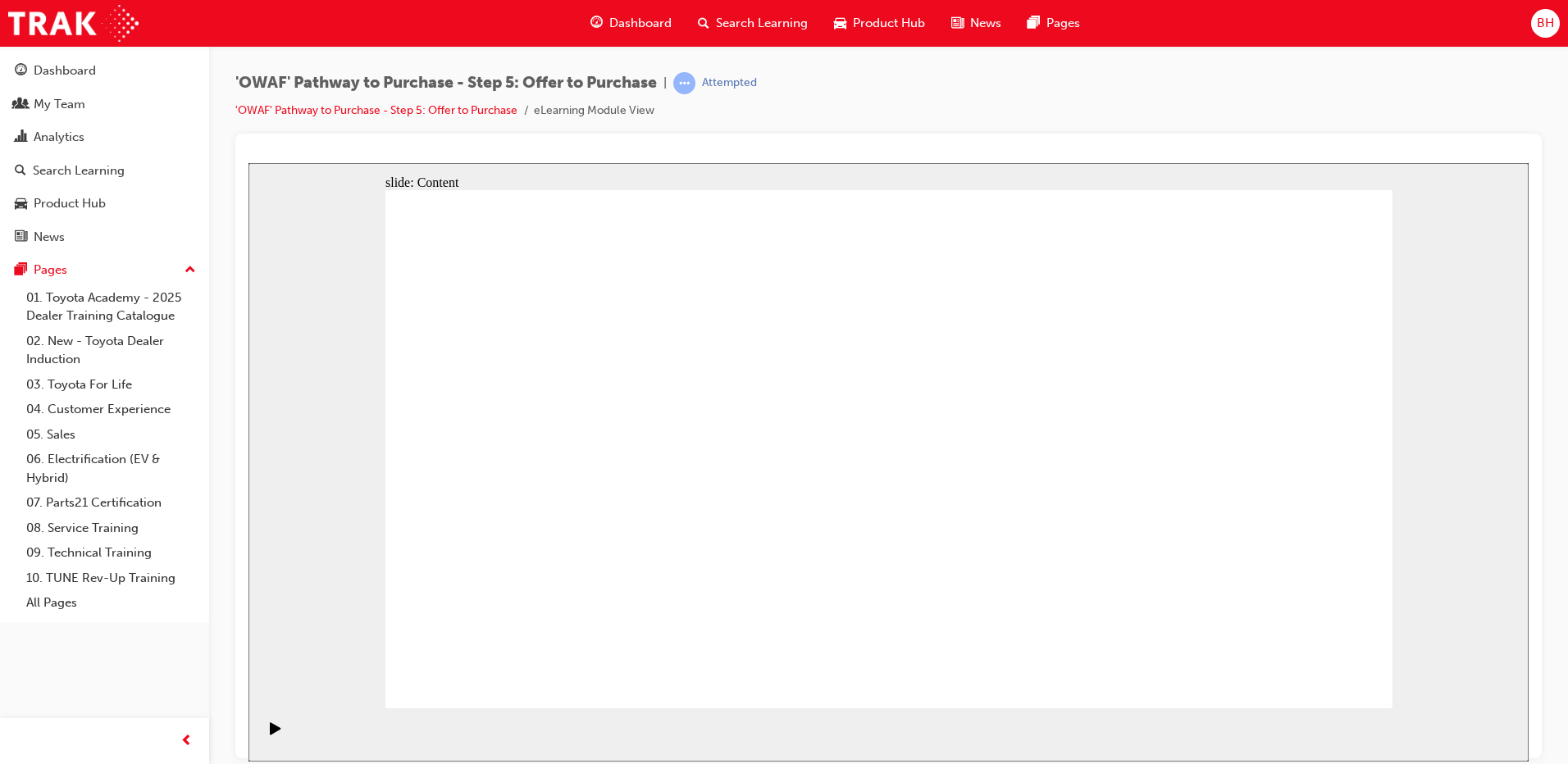
drag, startPoint x: 1077, startPoint y: 362, endPoint x: 1090, endPoint y: 364, distance: 13.2
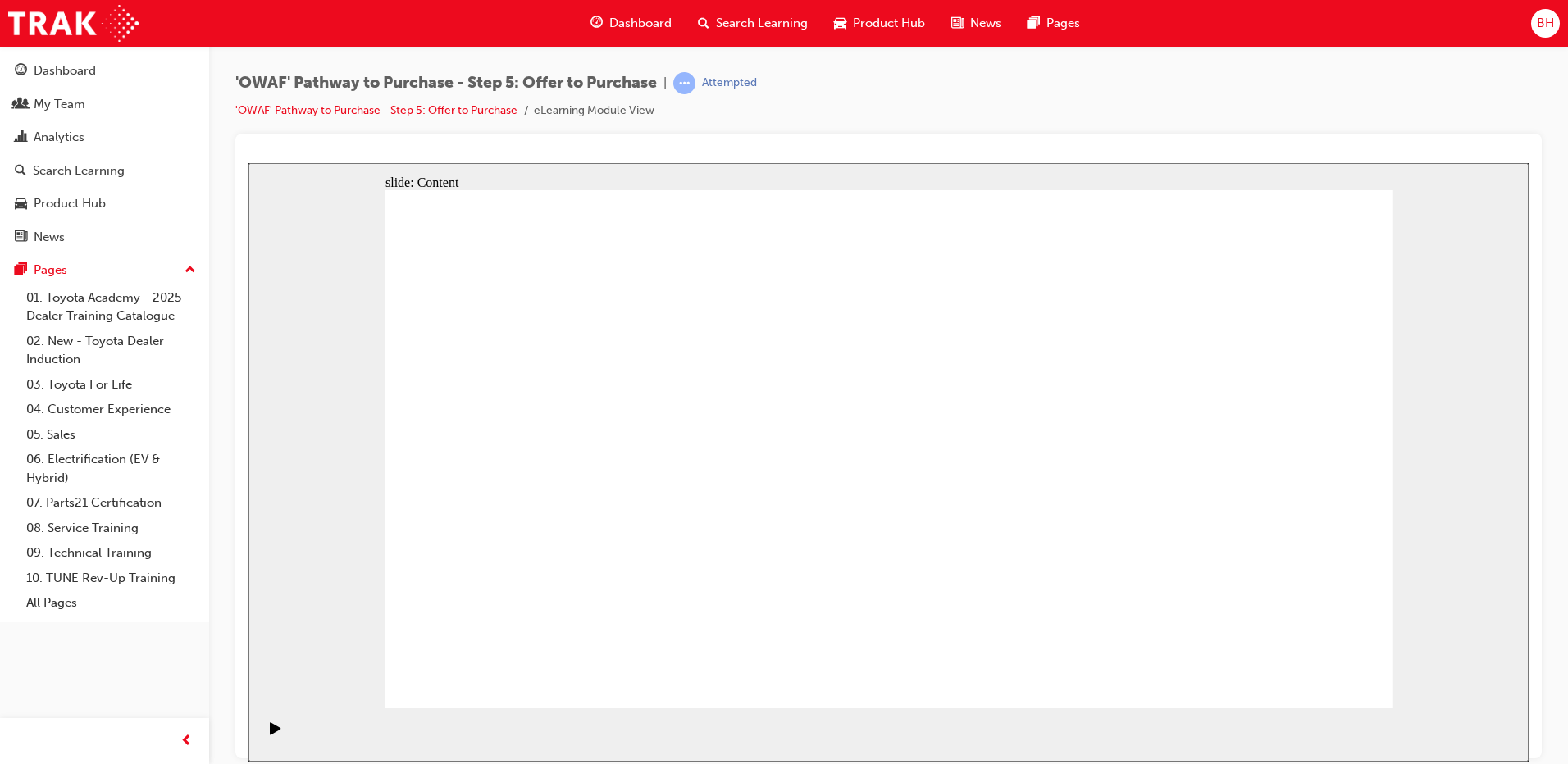
drag, startPoint x: 1118, startPoint y: 657, endPoint x: 1126, endPoint y: 667, distance: 12.8
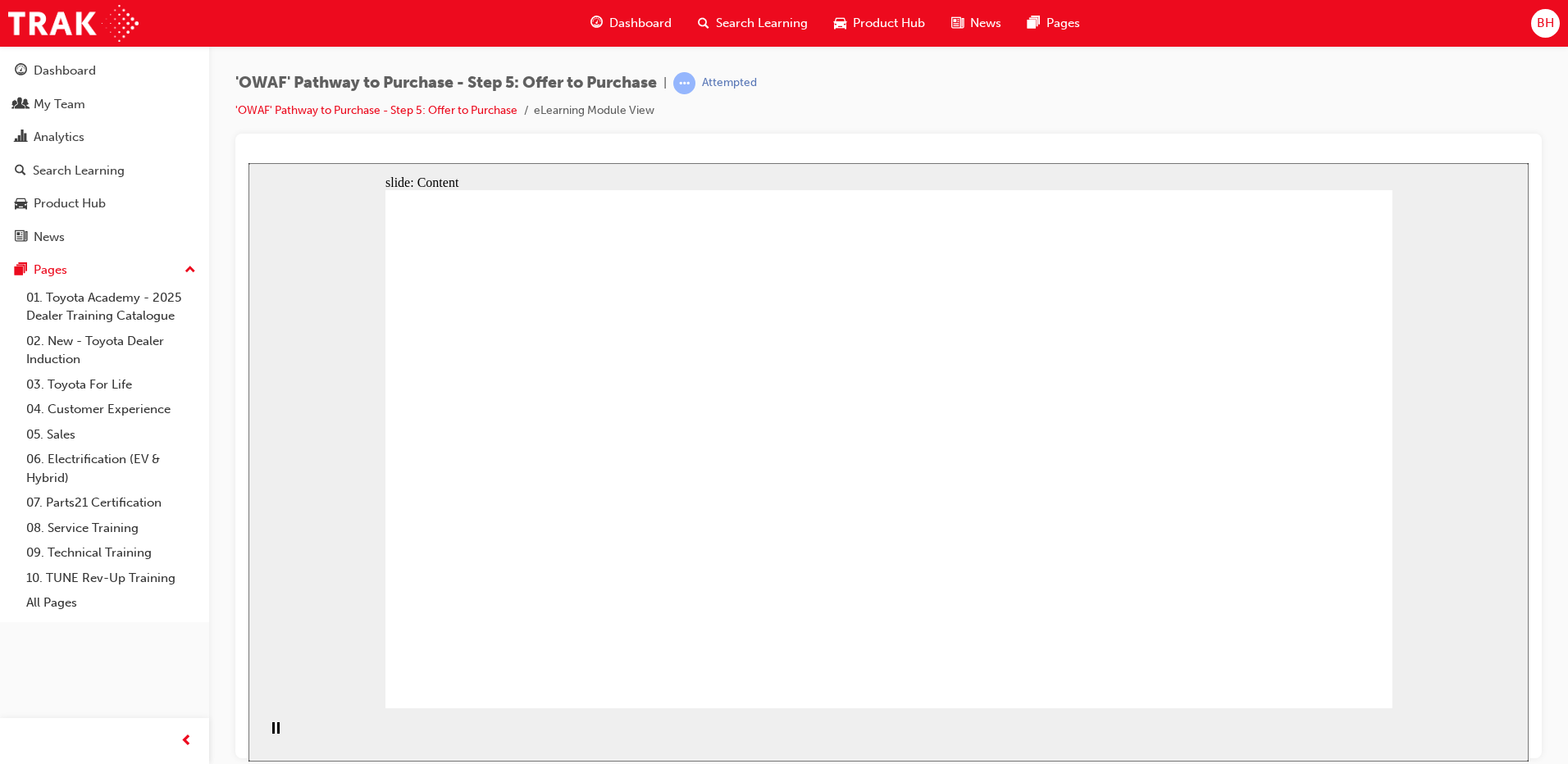
drag, startPoint x: 605, startPoint y: 368, endPoint x: 612, endPoint y: 345, distance: 24.0
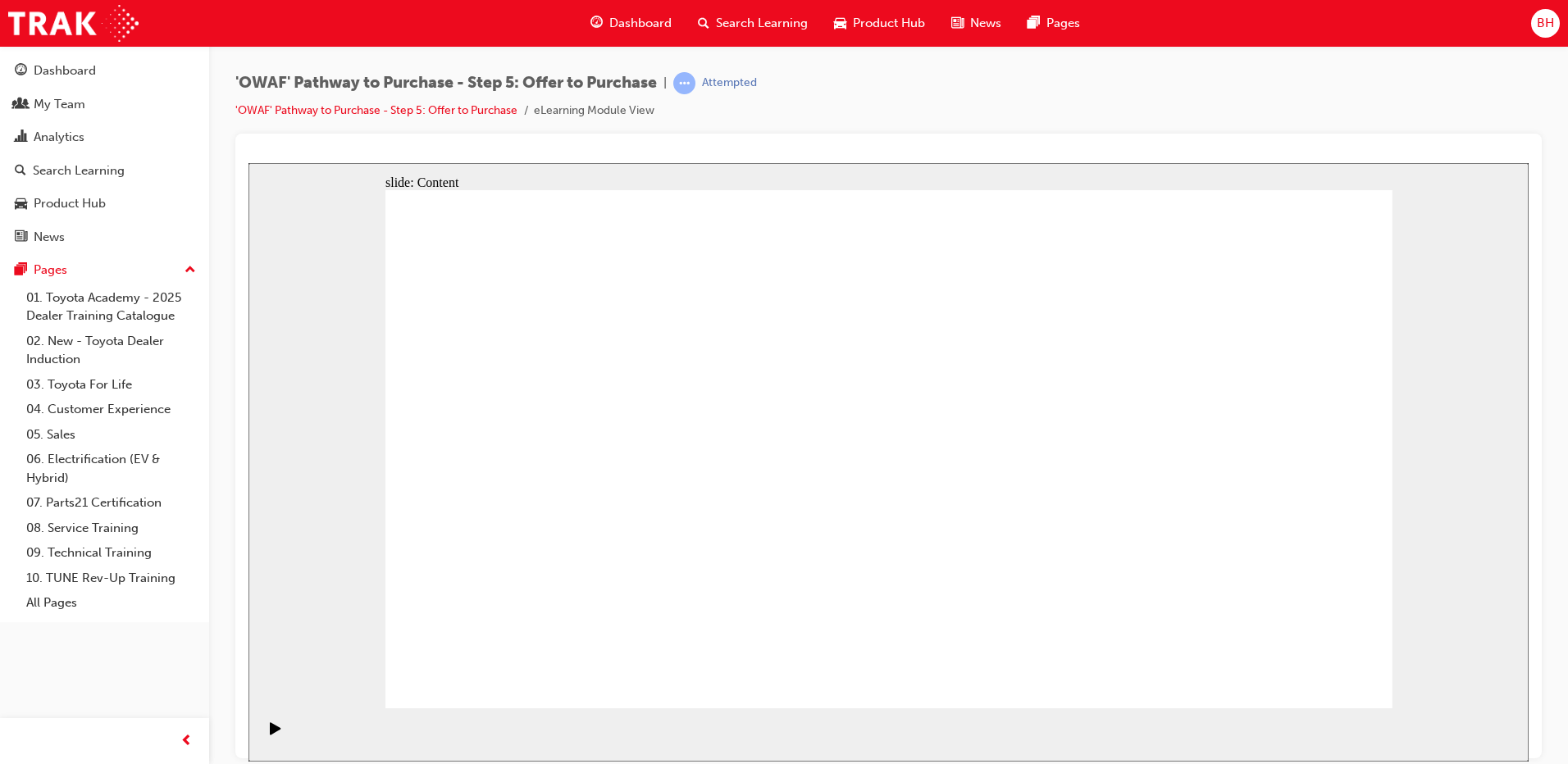
drag, startPoint x: 1316, startPoint y: 685, endPoint x: 1308, endPoint y: 675, distance: 12.8
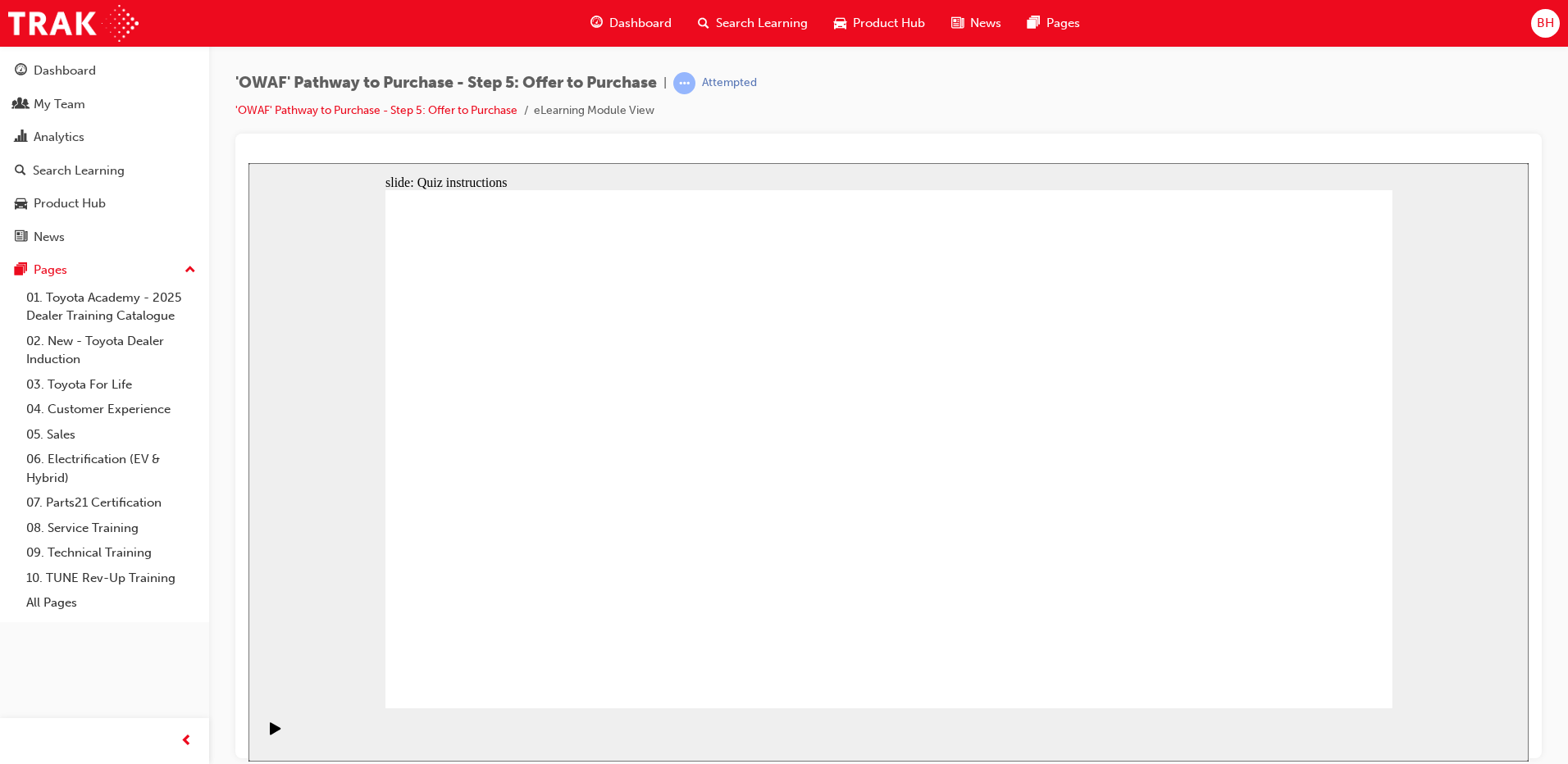
radio input "true"
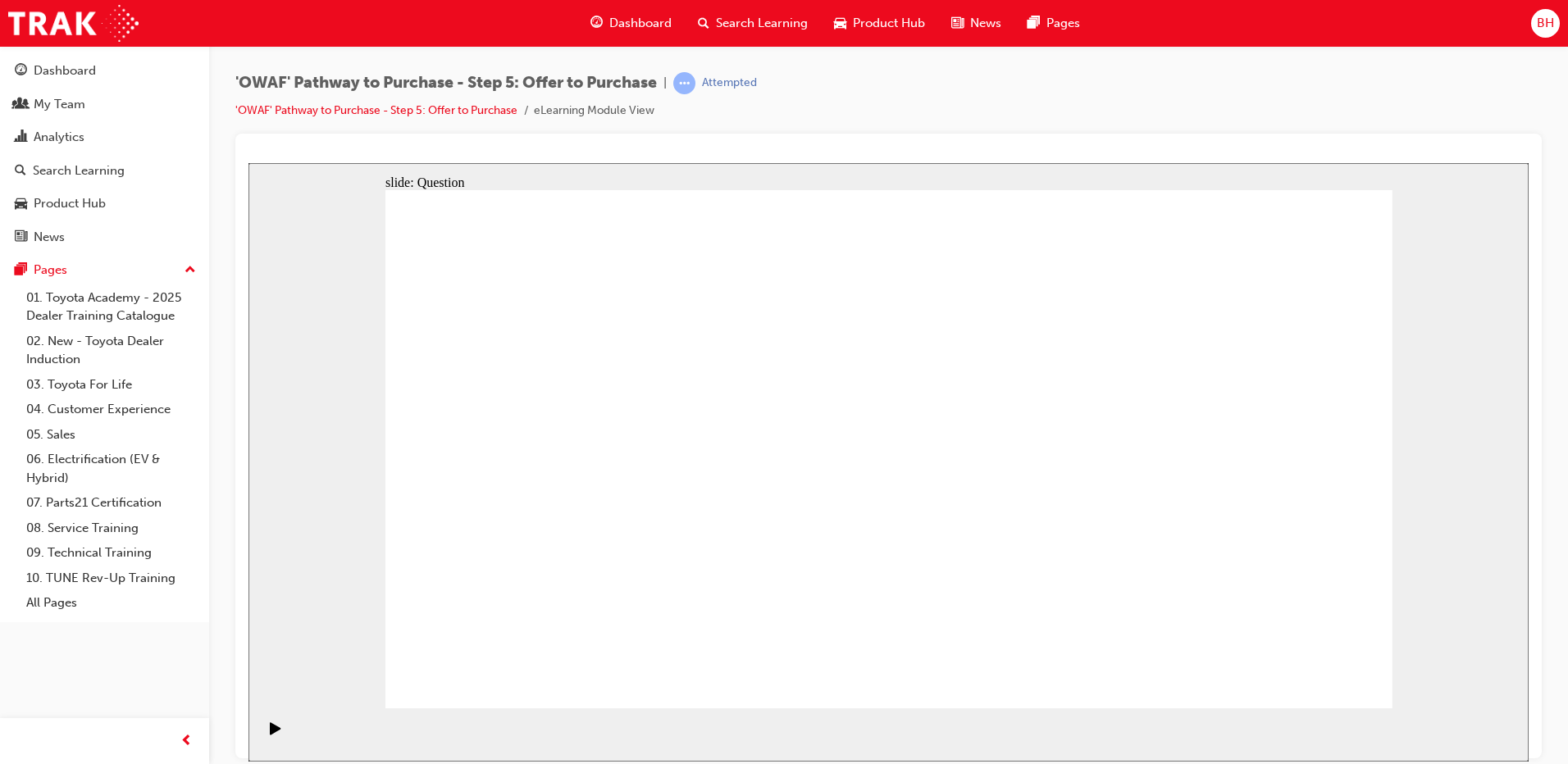
radio input "true"
drag, startPoint x: 1108, startPoint y: 437, endPoint x: 550, endPoint y: 561, distance: 571.6
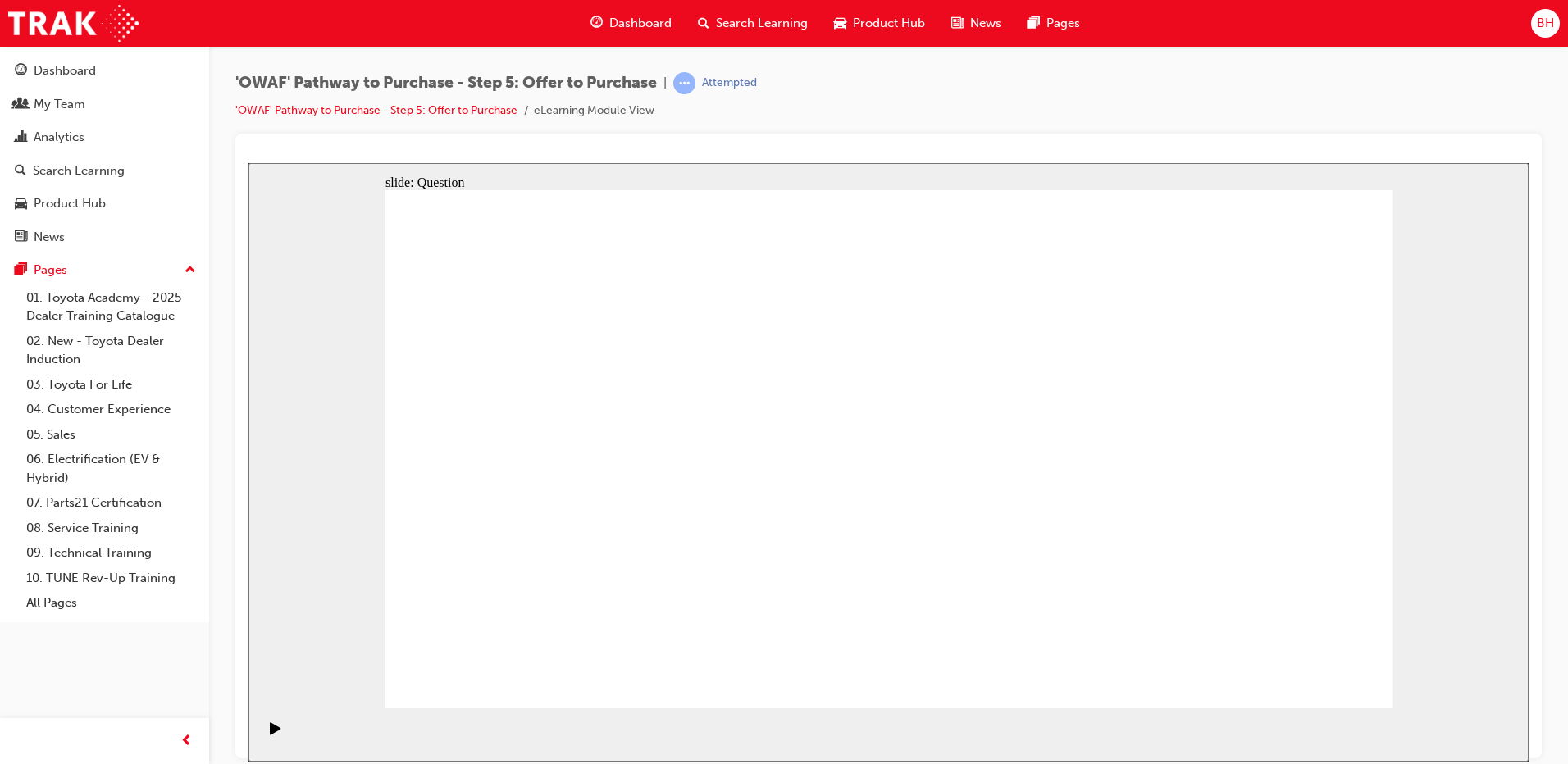
drag, startPoint x: 538, startPoint y: 458, endPoint x: 789, endPoint y: 554, distance: 268.7
drag, startPoint x: 894, startPoint y: 568, endPoint x: 966, endPoint y: 557, distance: 72.8
drag, startPoint x: 525, startPoint y: 572, endPoint x: 794, endPoint y: 565, distance: 269.1
drag, startPoint x: 1246, startPoint y: 434, endPoint x: 554, endPoint y: 591, distance: 709.6
drag, startPoint x: 927, startPoint y: 431, endPoint x: 1181, endPoint y: 588, distance: 298.6
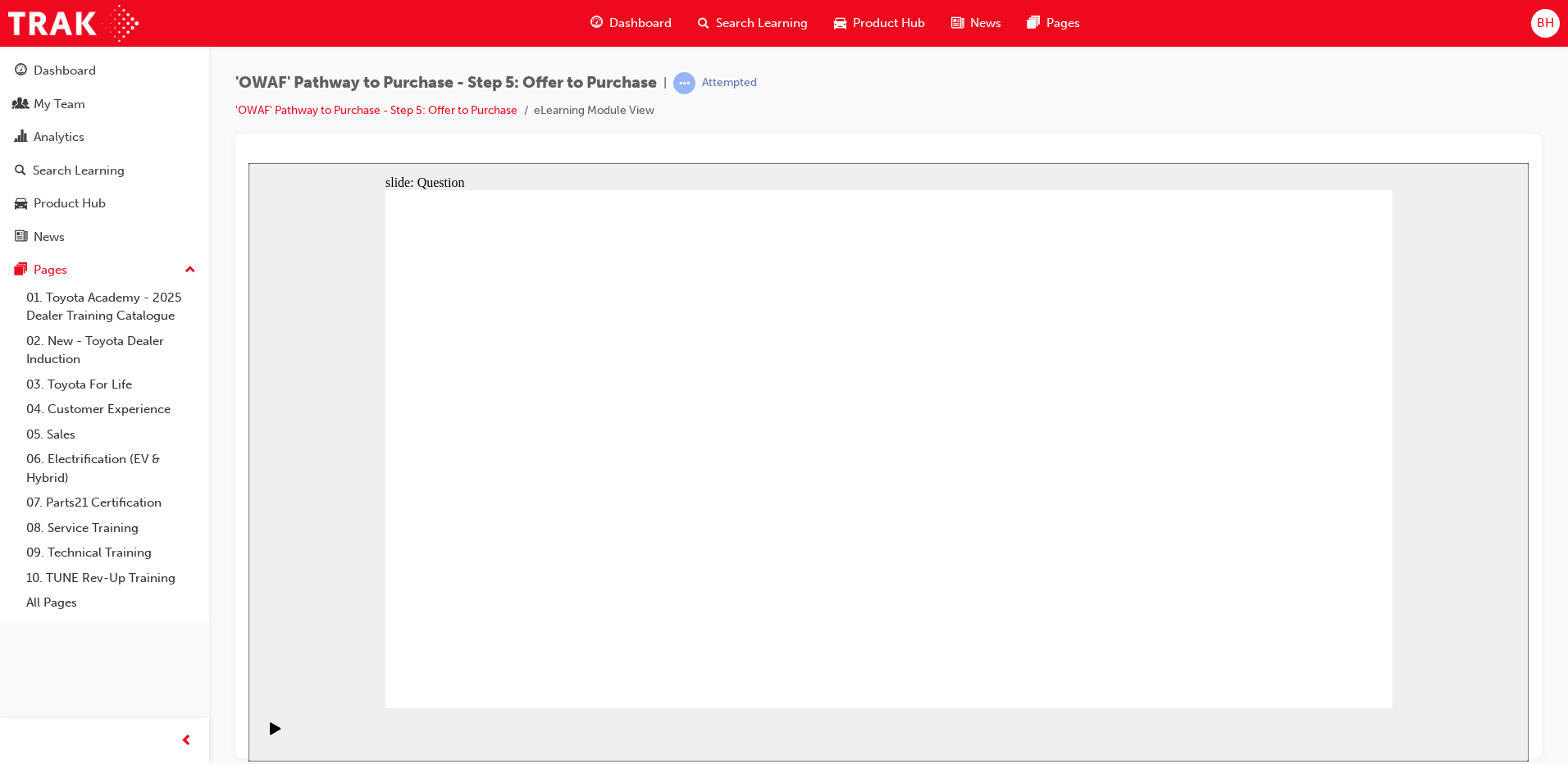
drag, startPoint x: 1263, startPoint y: 658, endPoint x: 1290, endPoint y: 676, distance: 32.4
drag, startPoint x: 707, startPoint y: 424, endPoint x: 1291, endPoint y: 542, distance: 595.8
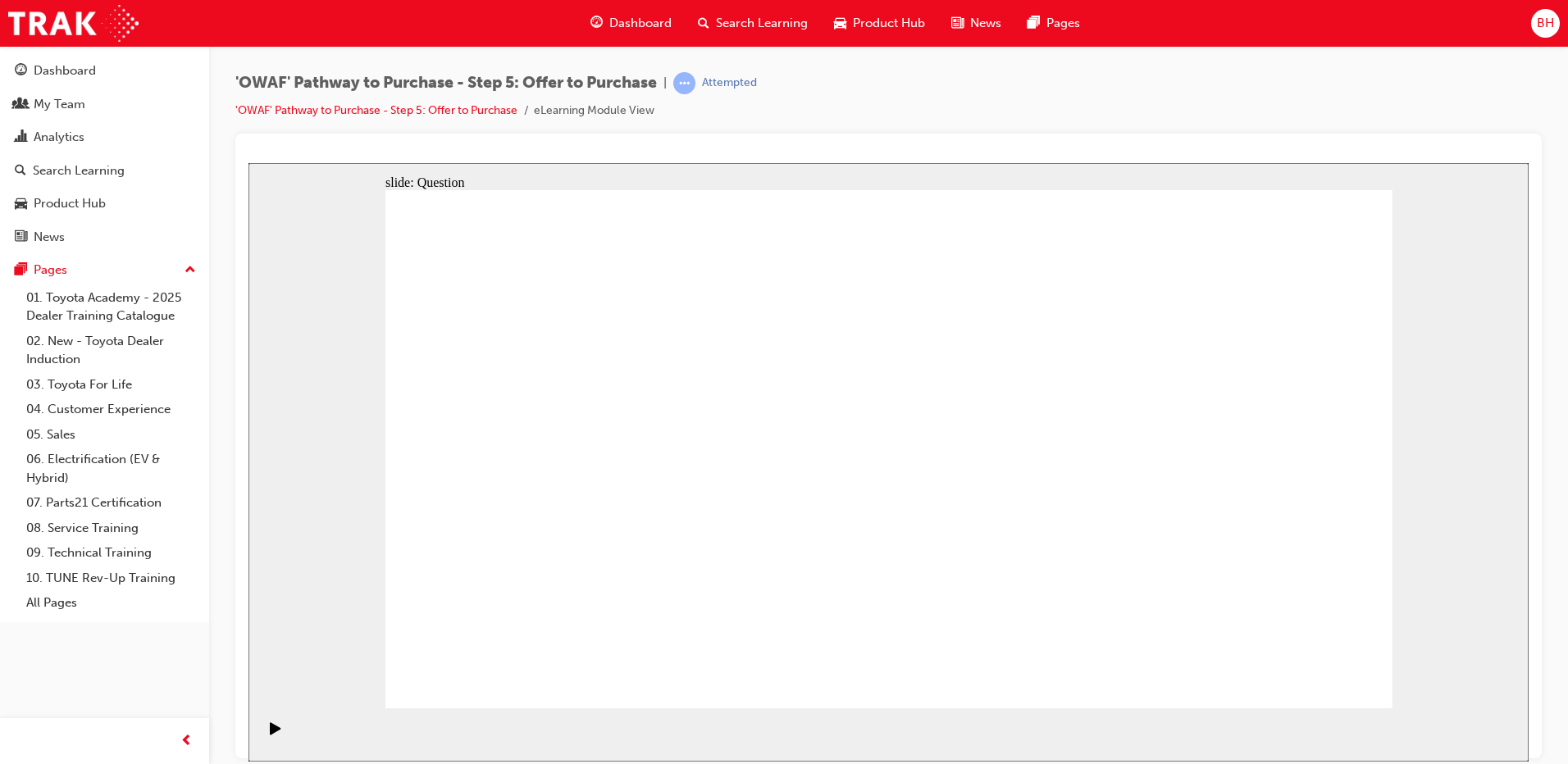
drag, startPoint x: 905, startPoint y: 522, endPoint x: 897, endPoint y: 533, distance: 13.6
drag, startPoint x: 1098, startPoint y: 426, endPoint x: 841, endPoint y: 464, distance: 259.8
drag, startPoint x: 1090, startPoint y: 590, endPoint x: 826, endPoint y: 552, distance: 266.7
drag, startPoint x: 1090, startPoint y: 505, endPoint x: 540, endPoint y: 436, distance: 554.3
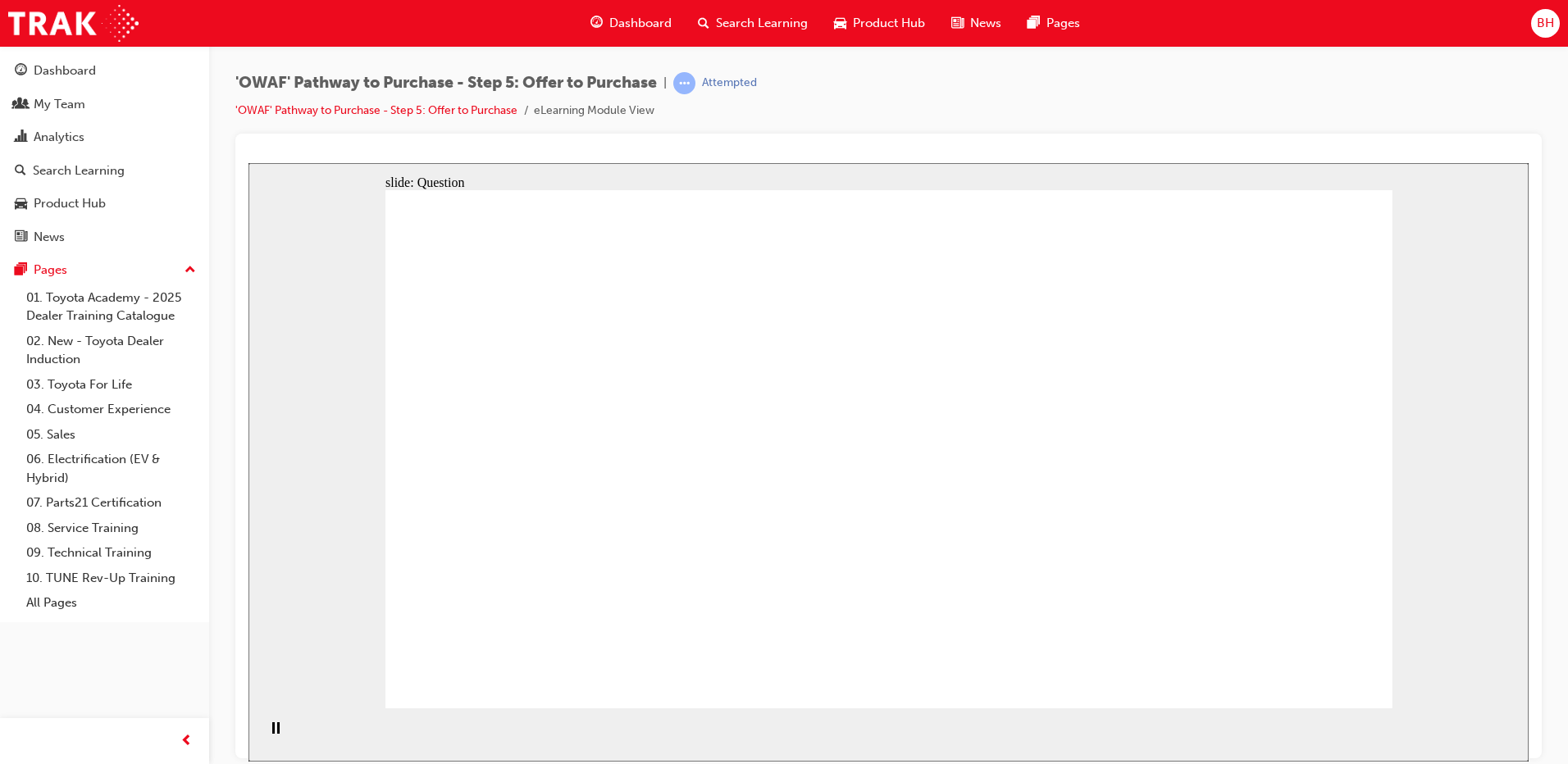
drag, startPoint x: 1266, startPoint y: 429, endPoint x: 808, endPoint y: 409, distance: 458.4
drag, startPoint x: 1231, startPoint y: 501, endPoint x: 551, endPoint y: 486, distance: 680.2
drag, startPoint x: 1230, startPoint y: 573, endPoint x: 588, endPoint y: 550, distance: 642.4
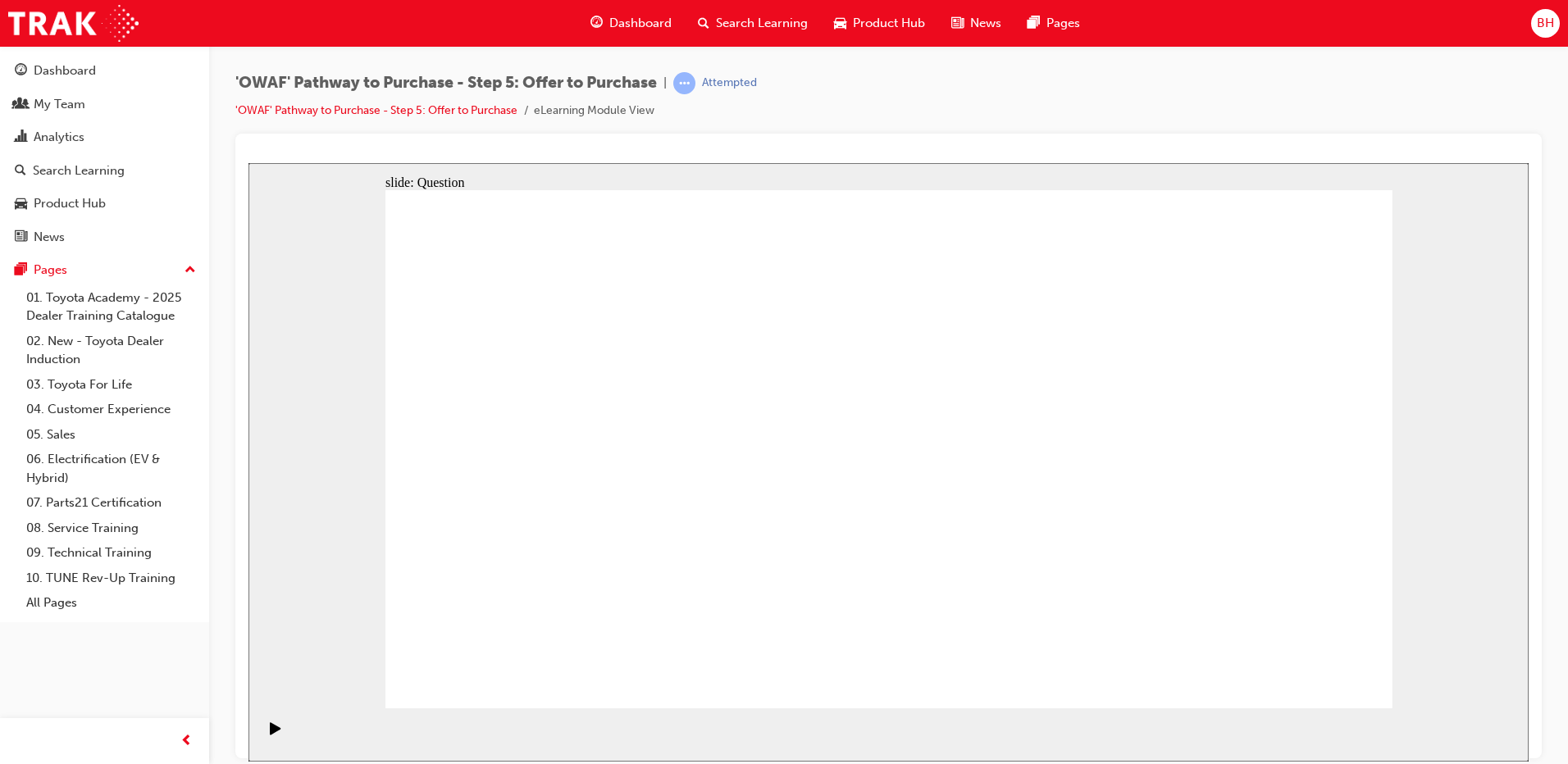
checkbox input "true"
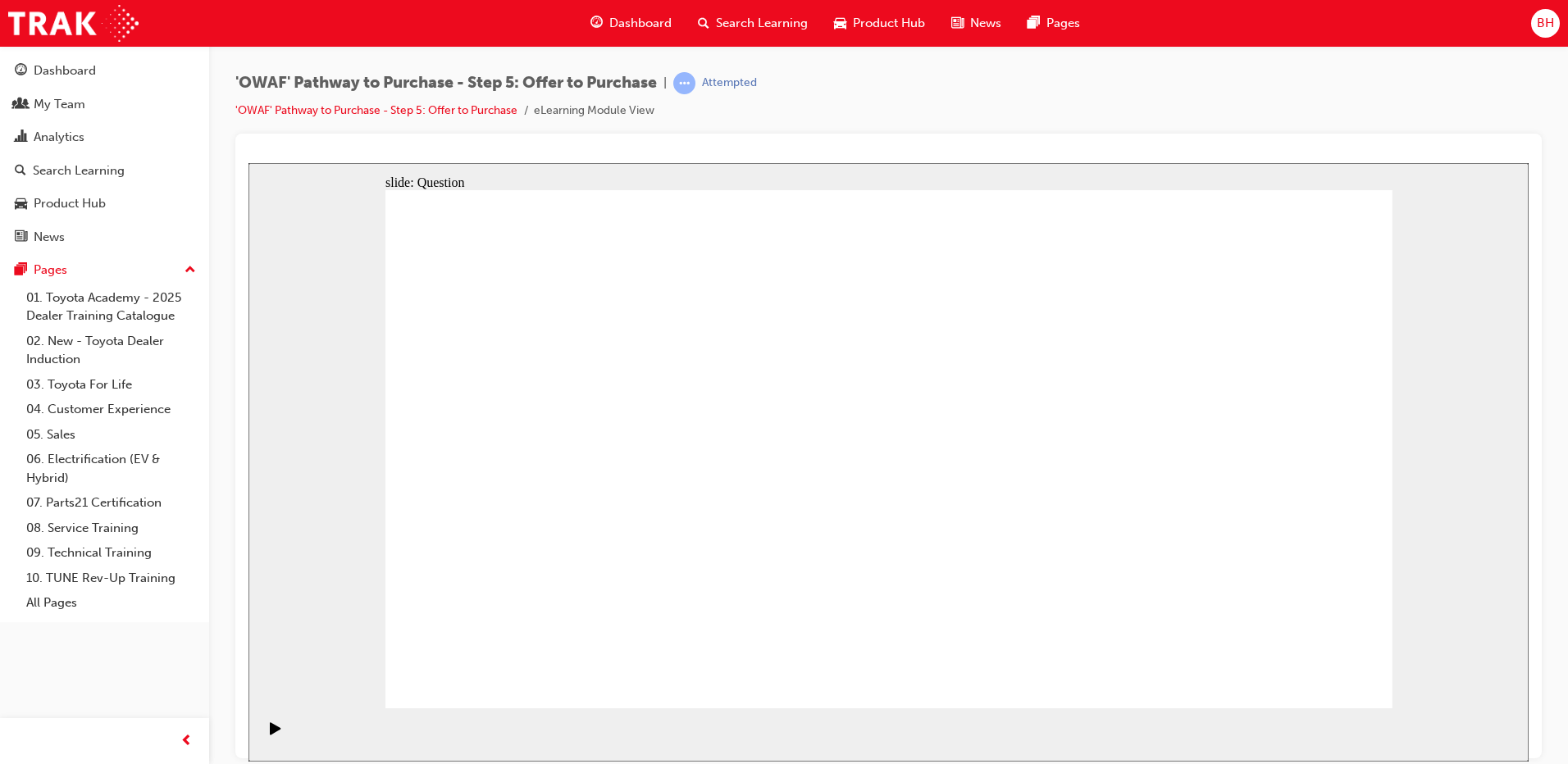
checkbox input "true"
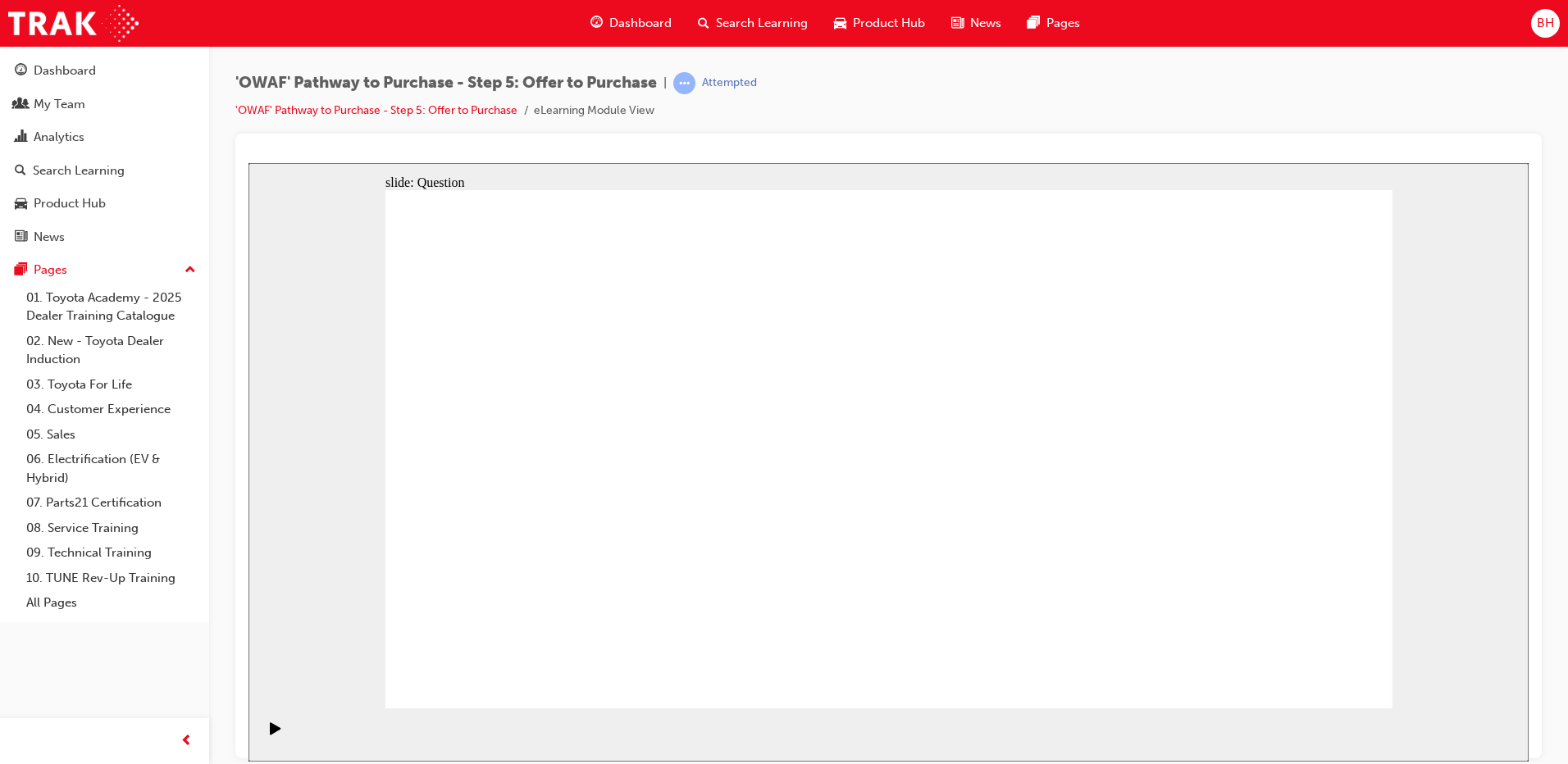
checkbox input "false"
checkbox input "true"
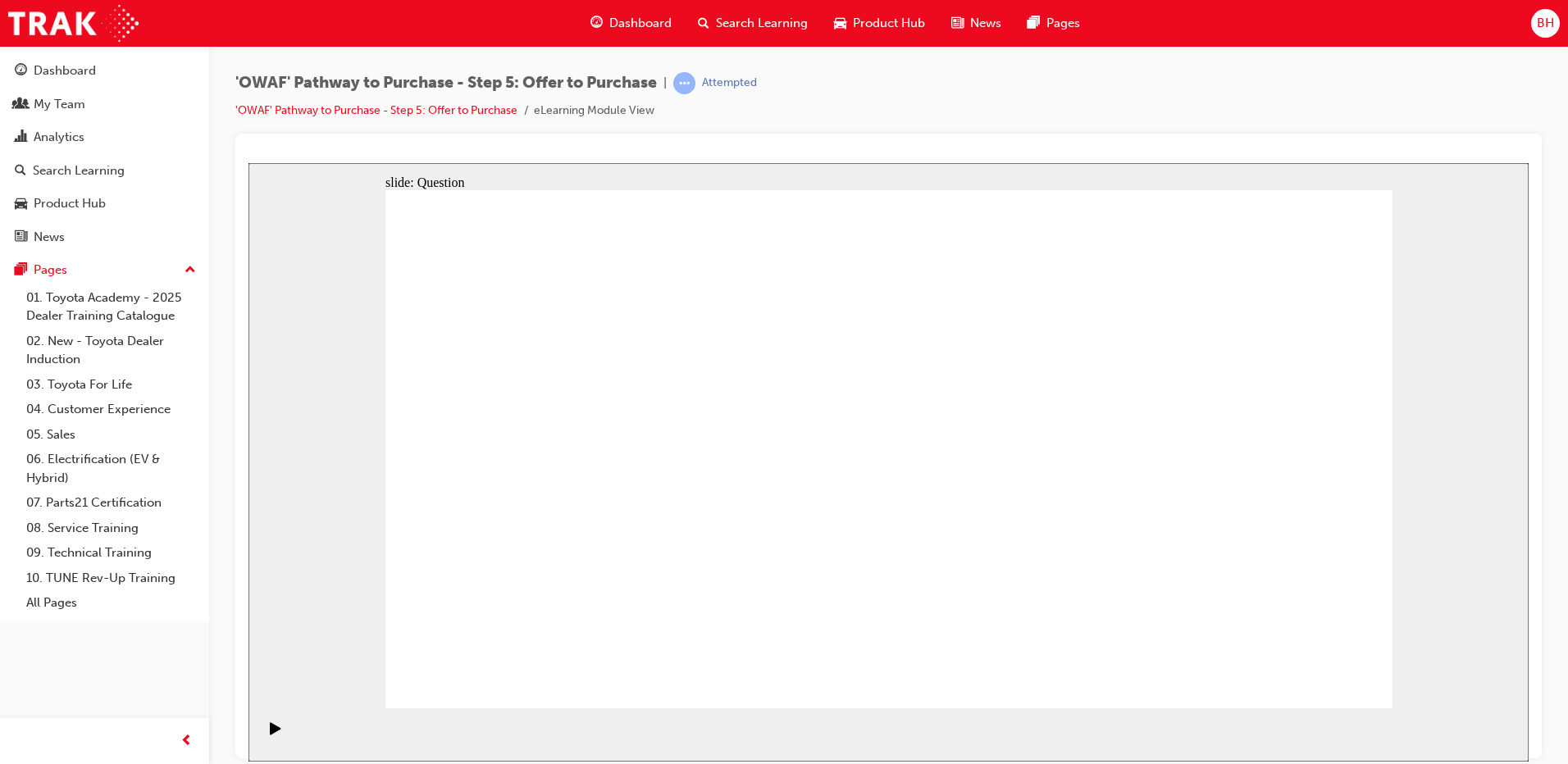
drag, startPoint x: 878, startPoint y: 533, endPoint x: 820, endPoint y: 531, distance: 58.0
checkbox input "false"
